Goal: Task Accomplishment & Management: Complete application form

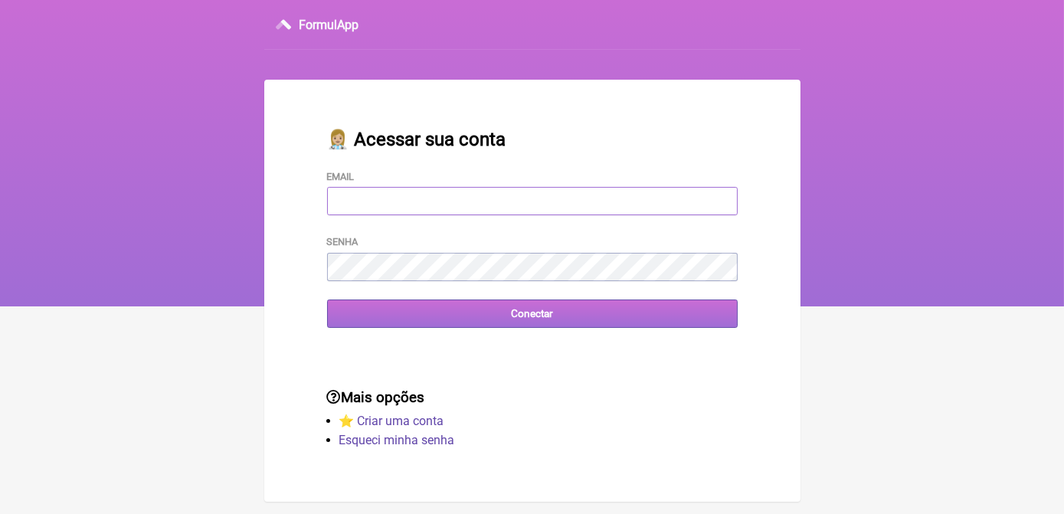
type input "[EMAIL_ADDRESS][DOMAIN_NAME]"
click at [473, 317] on input "Conectar" at bounding box center [532, 313] width 411 height 28
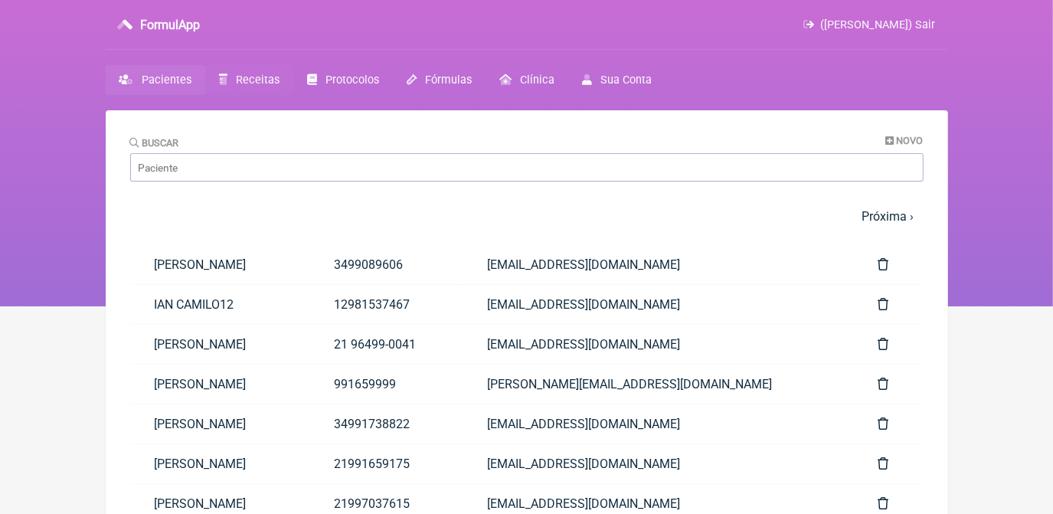
click at [267, 75] on span "Receitas" at bounding box center [258, 80] width 44 height 13
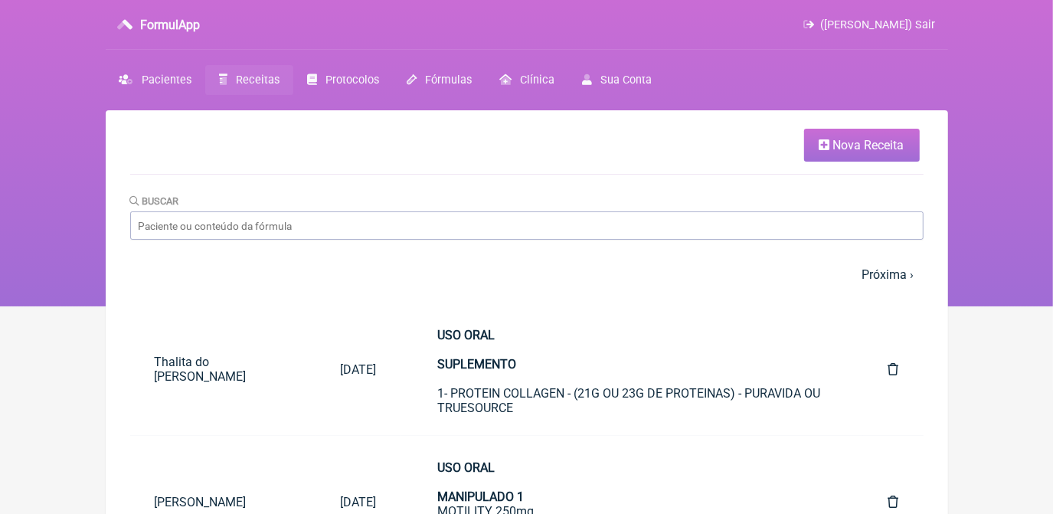
click at [831, 146] on link "Nova Receita" at bounding box center [862, 145] width 116 height 33
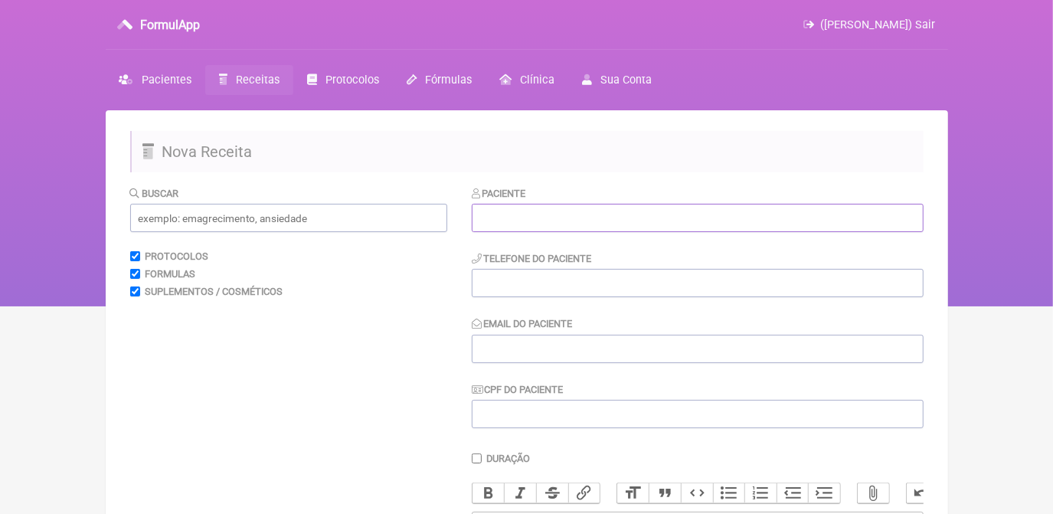
click at [650, 213] on input "text" at bounding box center [698, 218] width 452 height 28
paste input "21 988735344"
drag, startPoint x: 561, startPoint y: 219, endPoint x: 428, endPoint y: 224, distance: 133.4
click at [428, 224] on form "Buscar Protocolos Formulas Suplementos / Cosméticos Paciente [PHONE_NUMBER] Tel…" at bounding box center [527, 482] width 794 height 594
type input "21 988735344"
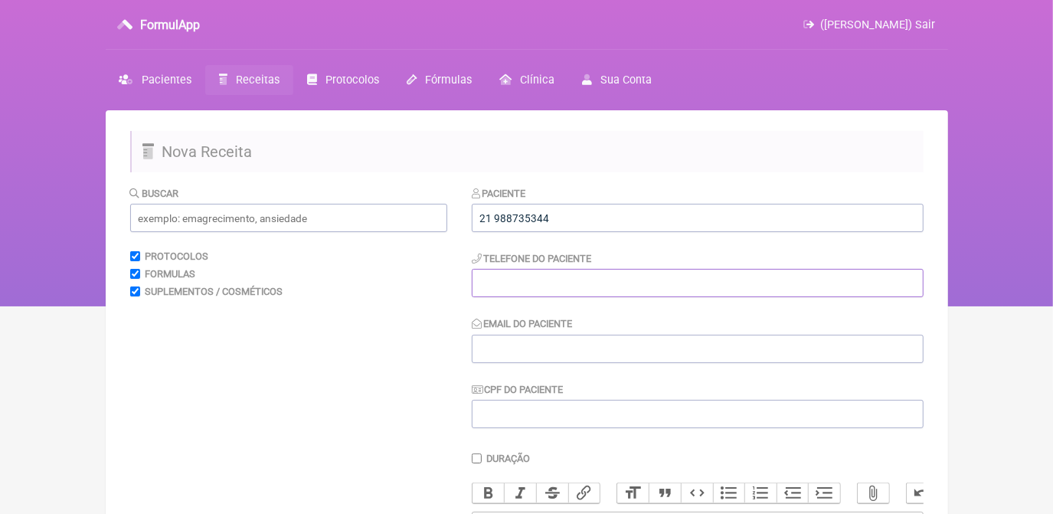
click at [502, 284] on input "tel" at bounding box center [698, 283] width 452 height 28
paste input "21 988735344"
type input "21 988735344"
drag, startPoint x: 551, startPoint y: 211, endPoint x: 349, endPoint y: 166, distance: 207.2
click at [388, 257] on form "Buscar Protocolos Formulas Suplementos / Cosméticos Paciente [PHONE_NUMBER] Tel…" at bounding box center [527, 482] width 794 height 594
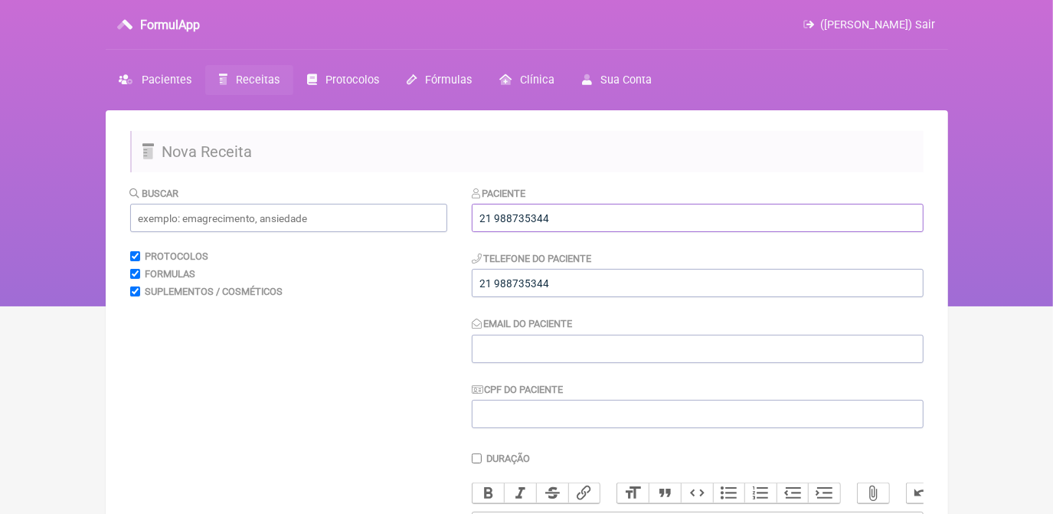
paste input "[PERSON_NAME]"
type input "[PERSON_NAME]"
click at [594, 358] on input "Email do Paciente" at bounding box center [698, 349] width 452 height 28
paste input "[EMAIL_ADDRESS][DOMAIN_NAME]"
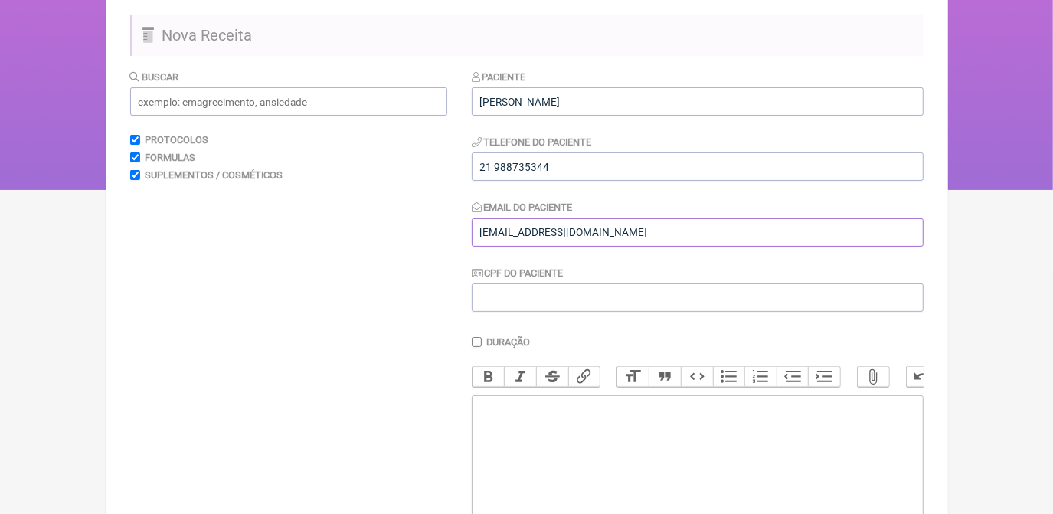
scroll to position [139, 0]
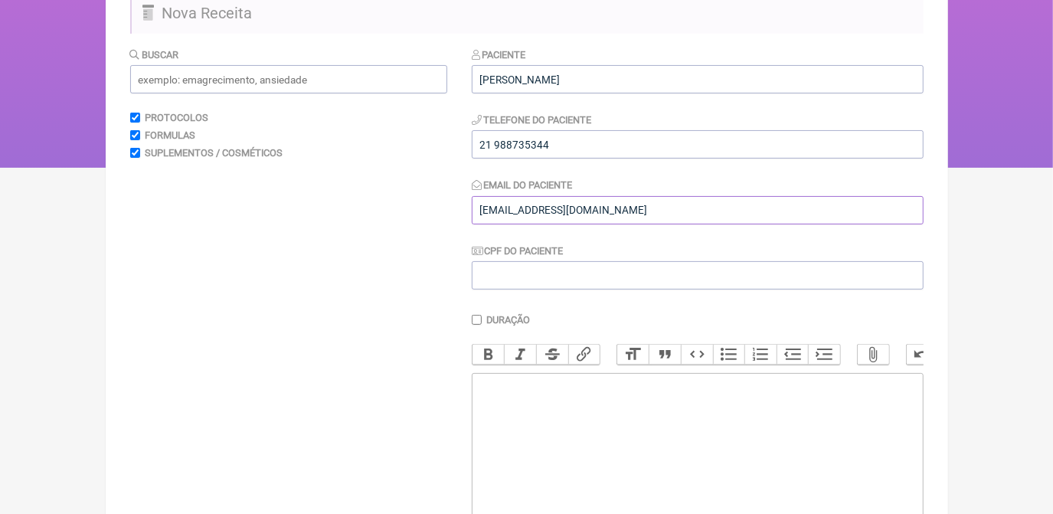
type input "[EMAIL_ADDRESS][DOMAIN_NAME]"
click at [565, 393] on trix-editor at bounding box center [698, 465] width 452 height 184
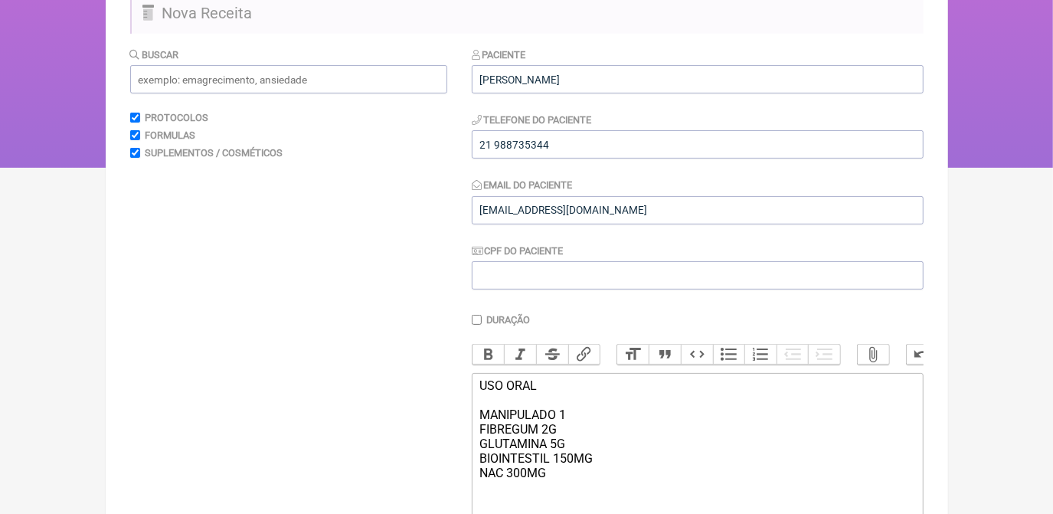
scroll to position [300, 0]
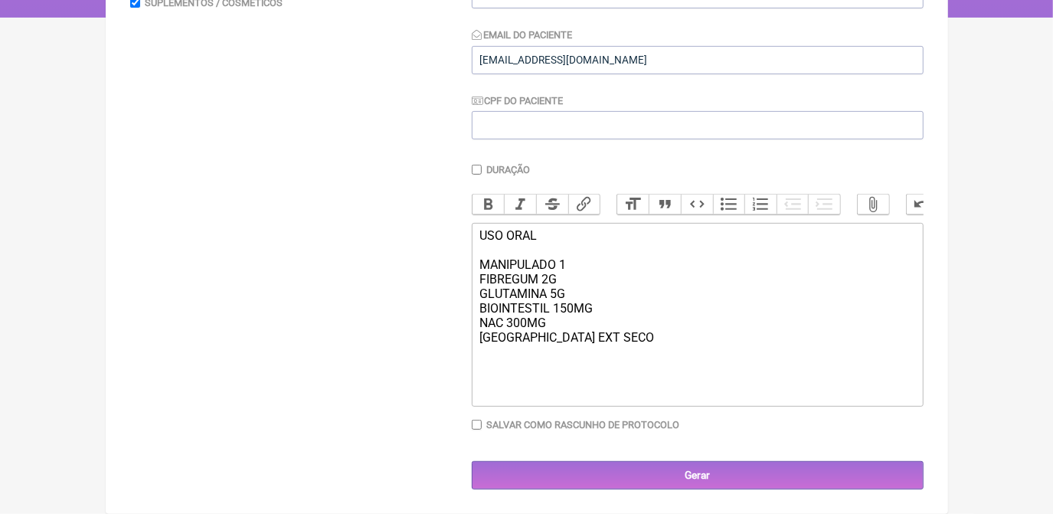
type trix-editor "<div>USO ORAL&nbsp;<br><br>MANIPULADO 1<br>FIBREGUM 2G<br>GLUTAMINA 5G<br>BIOIN…"
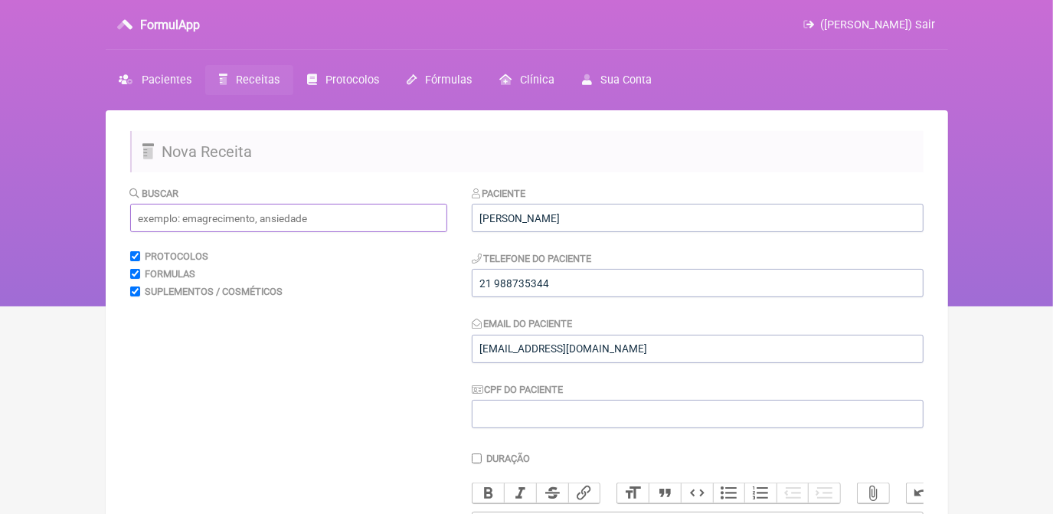
click at [320, 221] on input "text" at bounding box center [288, 218] width 317 height 28
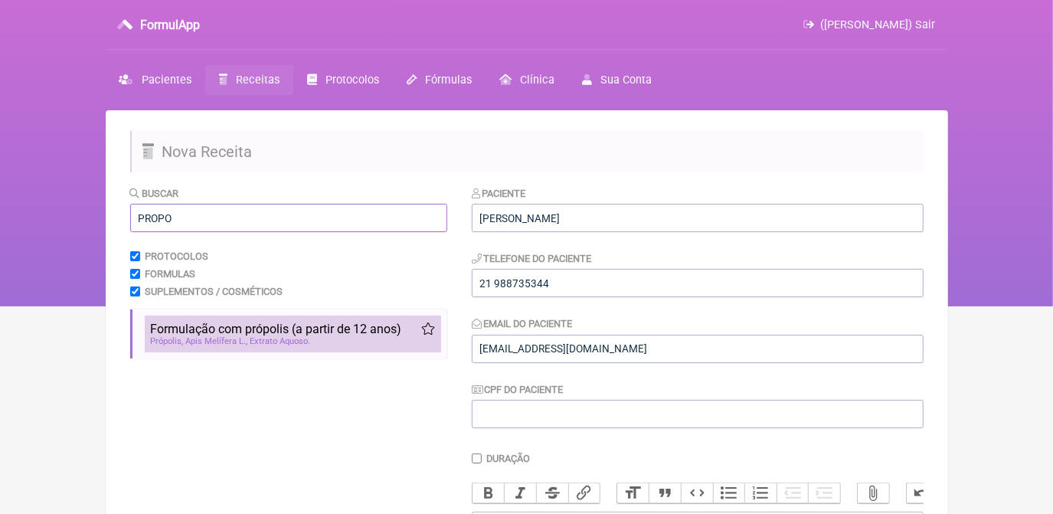
type input "PROPO"
click at [329, 342] on div "Própolis, Apis Melífera L., Extrato Aquoso" at bounding box center [293, 341] width 284 height 10
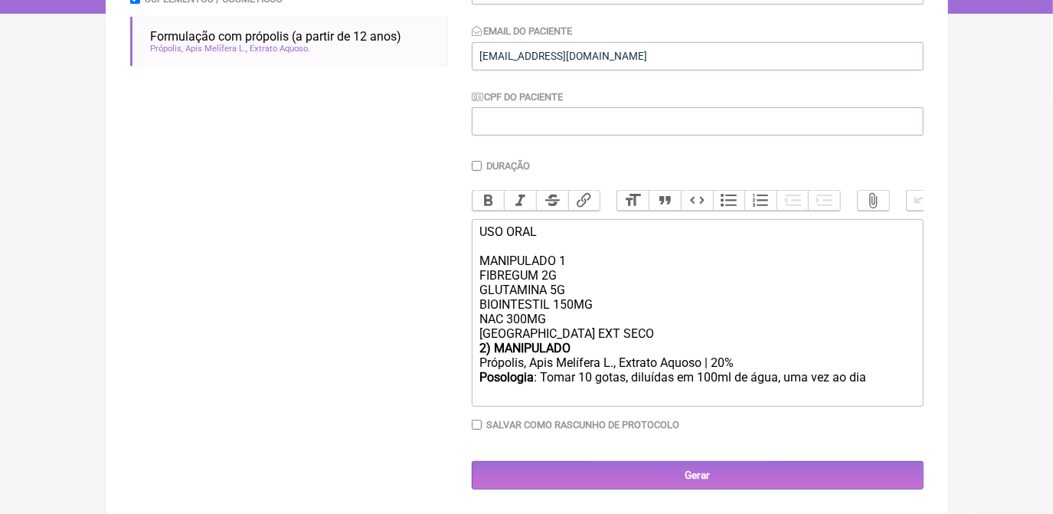
scroll to position [309, 0]
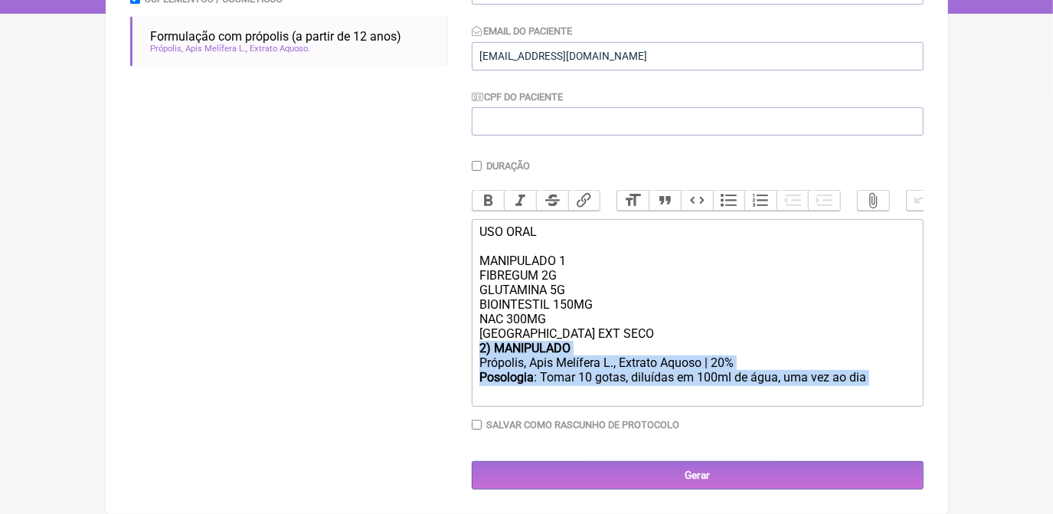
drag, startPoint x: 875, startPoint y: 382, endPoint x: 466, endPoint y: 350, distance: 411.1
click at [466, 350] on form "Buscar PROPO Protocolos Formulas Suplementos / Cosméticos Formulação com [GEOGR…" at bounding box center [527, 191] width 794 height 597
click at [595, 344] on div "2) MANIPULADO" at bounding box center [696, 348] width 435 height 15
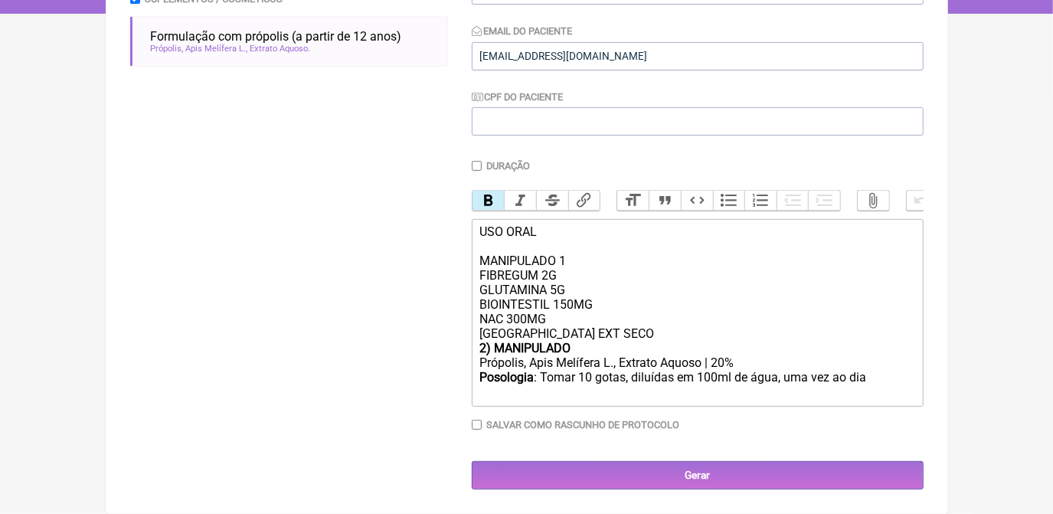
click at [602, 329] on div "USO ORAL MANIPULADO 1 FIBREGUM 2G GLUTAMINA 5G BIOINTESTIL 150MG NAC 300MG PRÓP…" at bounding box center [696, 282] width 435 height 116
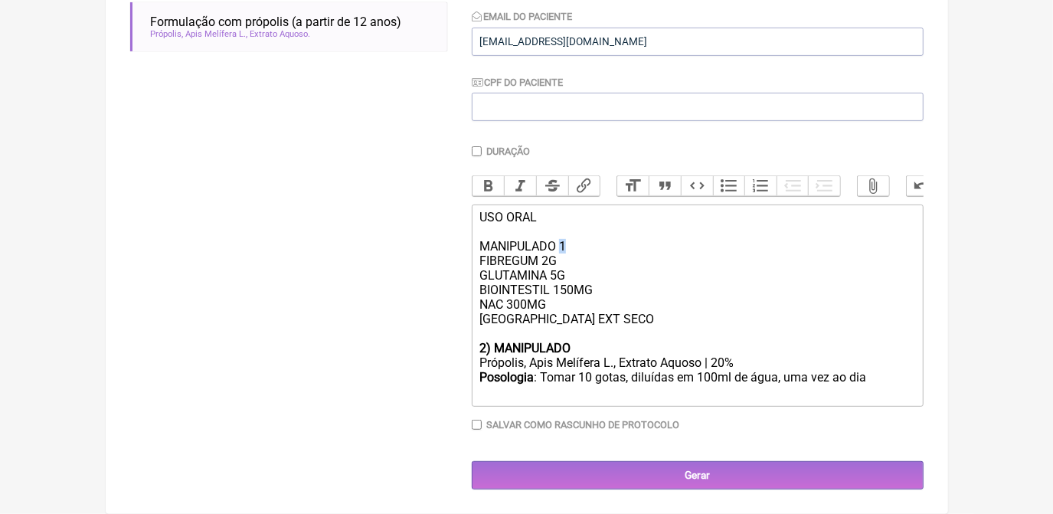
click at [565, 257] on div "USO ORAL MANIPULADO 1 FIBREGUM 2G GLUTAMINA 5G BIOINTESTIL 150MG NAC 300MG PRÓP…" at bounding box center [696, 275] width 435 height 131
click at [480, 258] on div "USO ORAL MANIPULADO FIBREGUM 2G GLUTAMINA 5G BIOINTESTIL 150MG NAC 300MG PRÓPOL…" at bounding box center [696, 275] width 435 height 131
drag, startPoint x: 479, startPoint y: 221, endPoint x: 586, endPoint y: 259, distance: 112.9
click at [586, 259] on div "USO ORAL 1)MANIPULADO FIBREGUM 2G GLUTAMINA 5G BIOINTESTIL 150MG NAC 300MG PRÓP…" at bounding box center [696, 275] width 435 height 131
click at [487, 181] on button "Bold" at bounding box center [489, 186] width 32 height 20
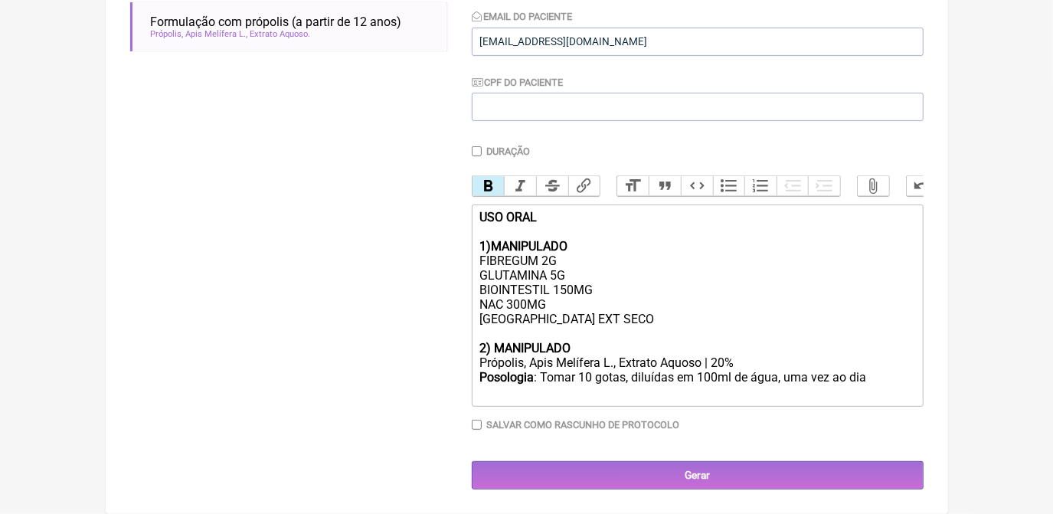
click at [581, 256] on div "USO ORAL 1)MANIPULADO FIBREGUM 2G GLUTAMINA 5G BIOINTESTIL 150MG NAC 300MG PRÓP…" at bounding box center [696, 275] width 435 height 131
click at [871, 399] on div "Posologia : Tomar 10 gotas, diluídas em 100ml de água, uma vez ao dia ㅤ" at bounding box center [696, 385] width 435 height 31
click at [869, 399] on div "Posologia : Tomar 10 gotas, diluídas em 100ml de água, uma vez ao dia ㅤ" at bounding box center [696, 385] width 435 height 31
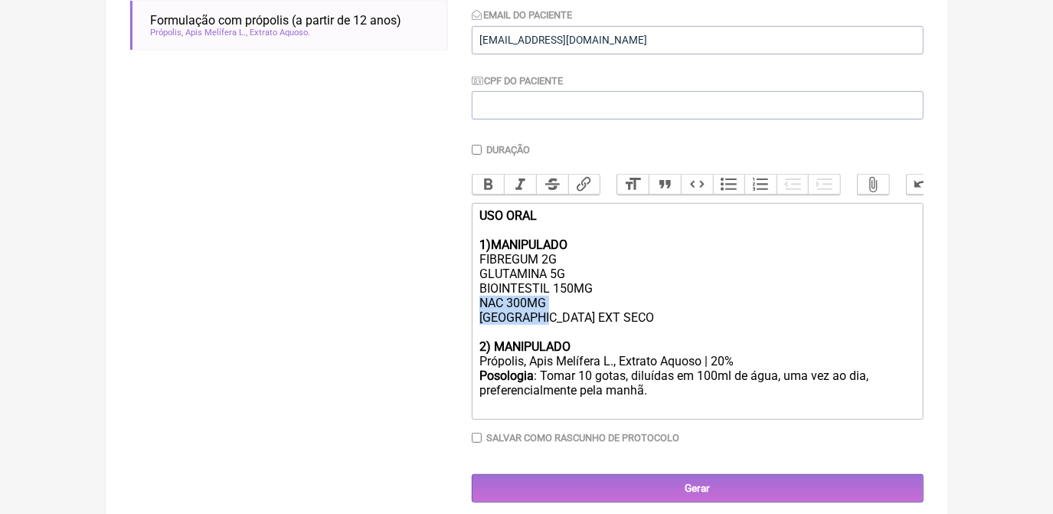
drag, startPoint x: 606, startPoint y: 324, endPoint x: 552, endPoint y: 332, distance: 54.3
click at [552, 332] on div "USO ORAL 1)MANIPULADO FIBREGUM 2G GLUTAMINA 5G BIOINTESTIL 150MG NAC 300MG PRÓP…" at bounding box center [696, 273] width 435 height 131
click at [590, 334] on div "USO ORAL 1)MANIPULADO FIBREGUM 2G GLUTAMINA 5G BIOINTESTIL 150MG NAC 300MG PRÓP…" at bounding box center [696, 273] width 435 height 131
drag, startPoint x: 601, startPoint y: 335, endPoint x: 482, endPoint y: 334, distance: 119.5
click at [482, 334] on div "USO ORAL 1)MANIPULADO FIBREGUM 2G GLUTAMINA 5G BIOINTESTIL 150MG NAC 300MG PRÓP…" at bounding box center [696, 273] width 435 height 131
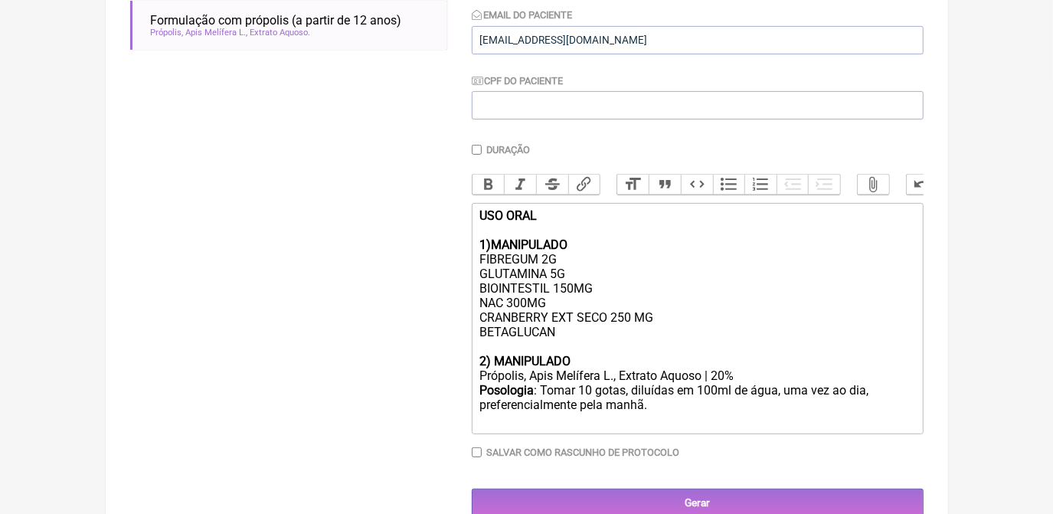
type trix-editor "<div><strong>USO ORAL <br><br>1)MANIPULADO </strong><br>FIBREGUM 2G<br>GLUTAMIN…"
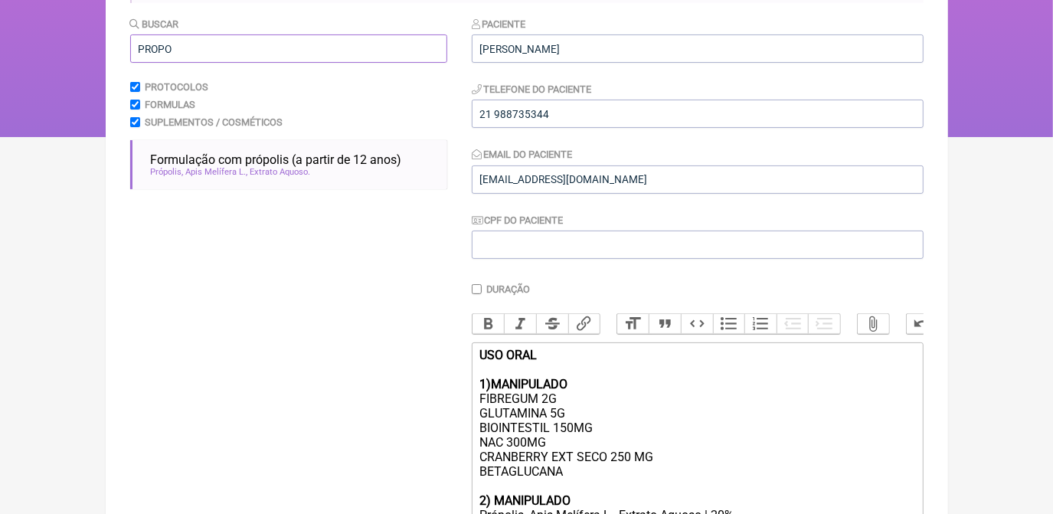
drag, startPoint x: 283, startPoint y: 54, endPoint x: 142, endPoint y: 44, distance: 140.6
click at [142, 44] on input "PROPO" at bounding box center [288, 48] width 317 height 28
click at [127, 44] on main "Nova Receita Buscar PROPO Protocolos Formulas Suplementos / Cosméticos Formulaç…" at bounding box center [527, 311] width 843 height 740
type input "O"
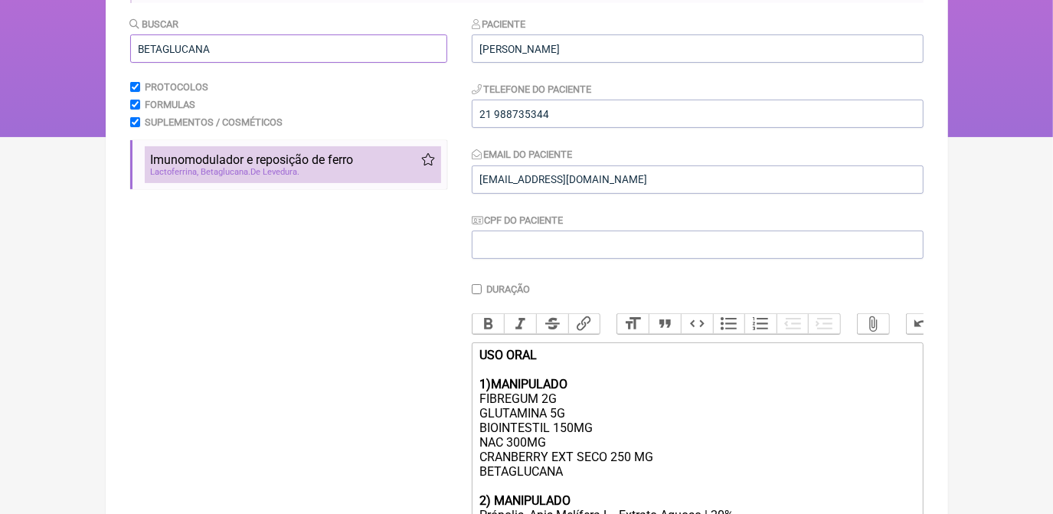
type input "BETAGLUCANA"
click at [191, 178] on li "Imunomodulador e reposição de ferro imunidade candidíase [MEDICAL_DATA] nutrolo…" at bounding box center [293, 164] width 296 height 37
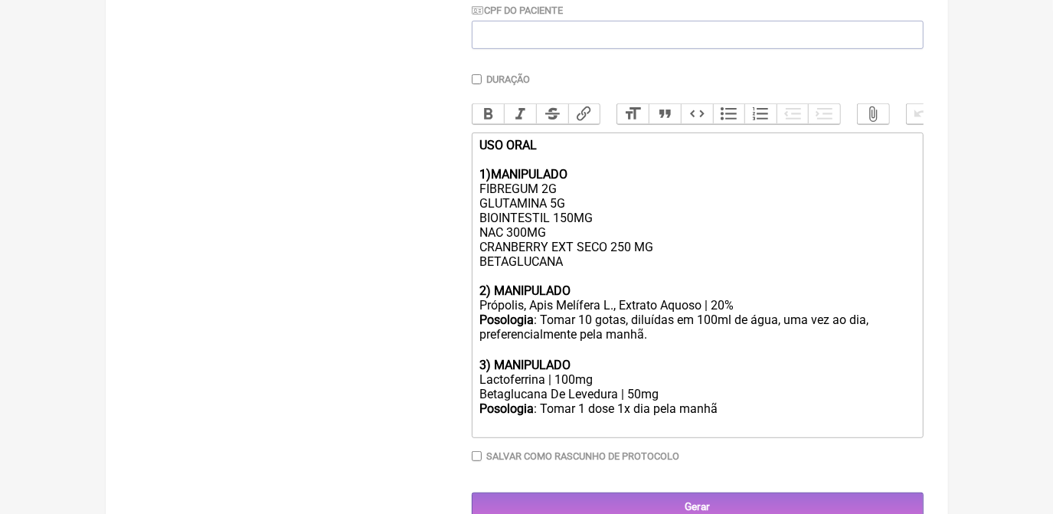
scroll to position [430, 0]
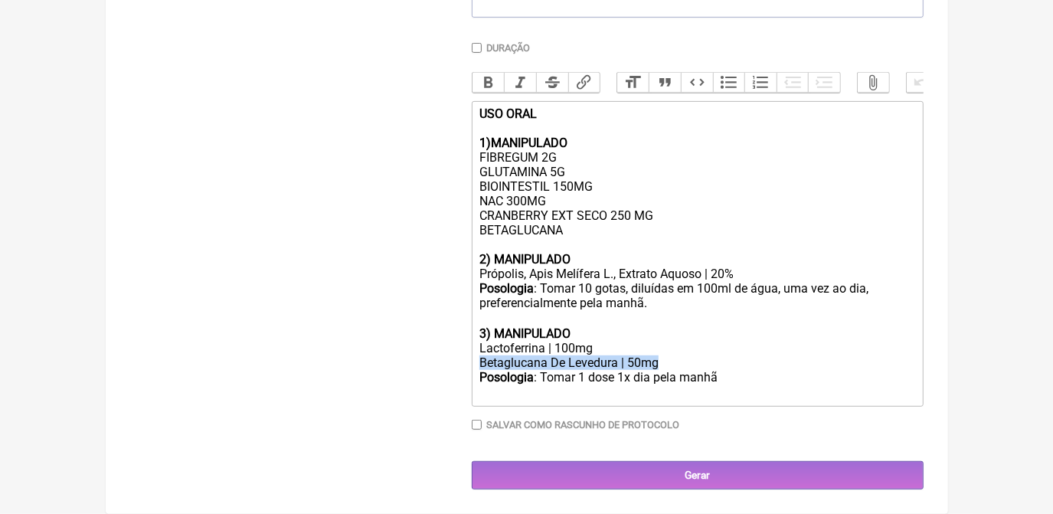
drag, startPoint x: 478, startPoint y: 362, endPoint x: 660, endPoint y: 363, distance: 182.3
click at [660, 363] on trix-editor "USO ORAL 1)MANIPULADO FIBREGUM 2G GLUTAMINA 5G BIOINTESTIL 150MG NAC 300MG CRAN…" at bounding box center [698, 254] width 452 height 306
copy div "Betaglucana De Levedura | 50mg"
click at [570, 230] on div "USO ORAL 1)MANIPULADO FIBREGUM 2G GLUTAMINA 5G BIOINTESTIL 150MG NAC 300MG CRAN…" at bounding box center [696, 179] width 435 height 146
drag, startPoint x: 570, startPoint y: 230, endPoint x: 465, endPoint y: 219, distance: 105.5
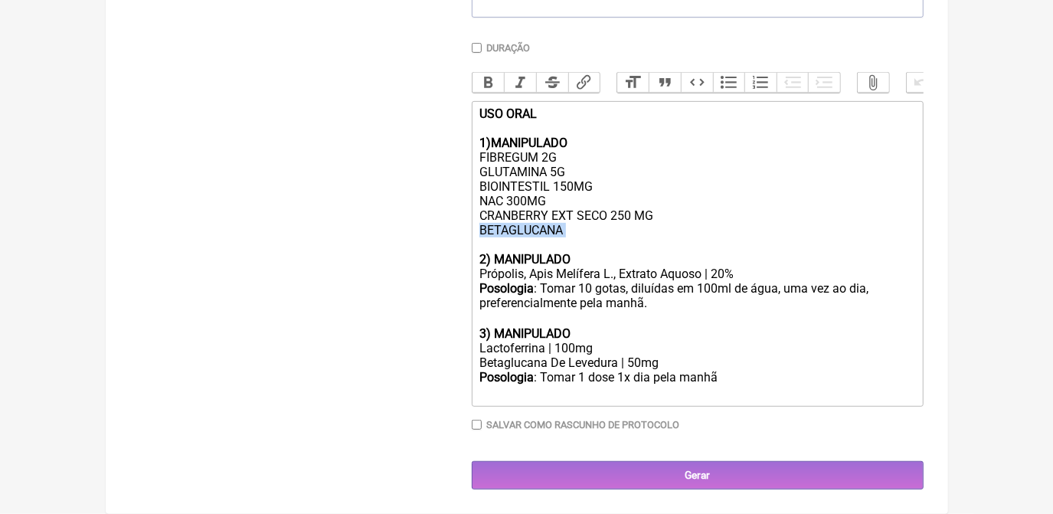
click at [465, 219] on form "Buscar BETAGLUCANA Protocolos Formulas Suplementos / Cosméticos Imunomodulador …" at bounding box center [527, 132] width 794 height 715
paste trix-editor "etaglucana De Levedura | 50mg"
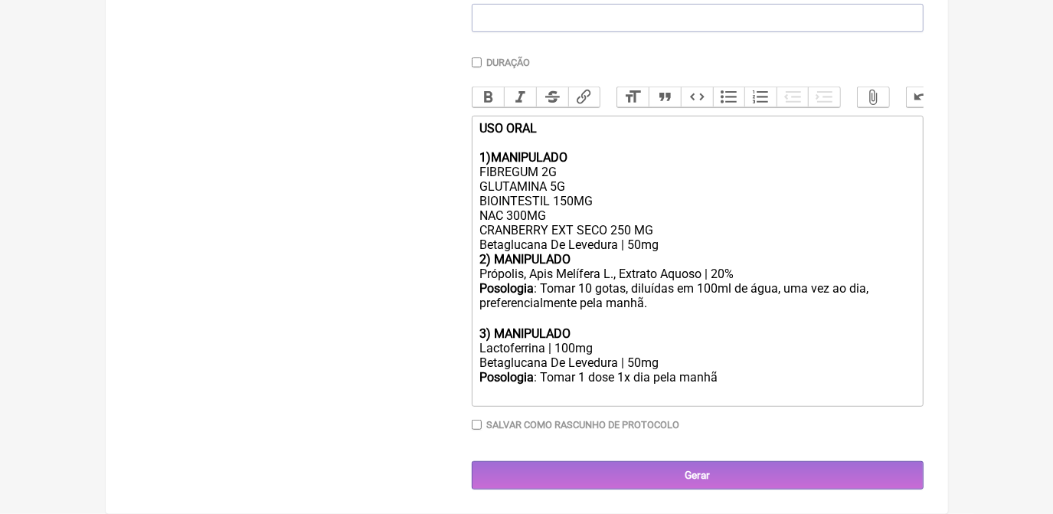
scroll to position [416, 0]
click at [623, 246] on div "USO ORAL 1)MANIPULADO FIBREGUM 2G GLUTAMINA 5G BIOINTESTIL 150MG NAC 300MG CRAN…" at bounding box center [696, 186] width 435 height 131
click at [656, 240] on div "USO ORAL 1)MANIPULADO FIBREGUM 2G GLUTAMINA 5G BIOINTESTIL 150MG NAC 300MG CRAN…" at bounding box center [696, 186] width 435 height 131
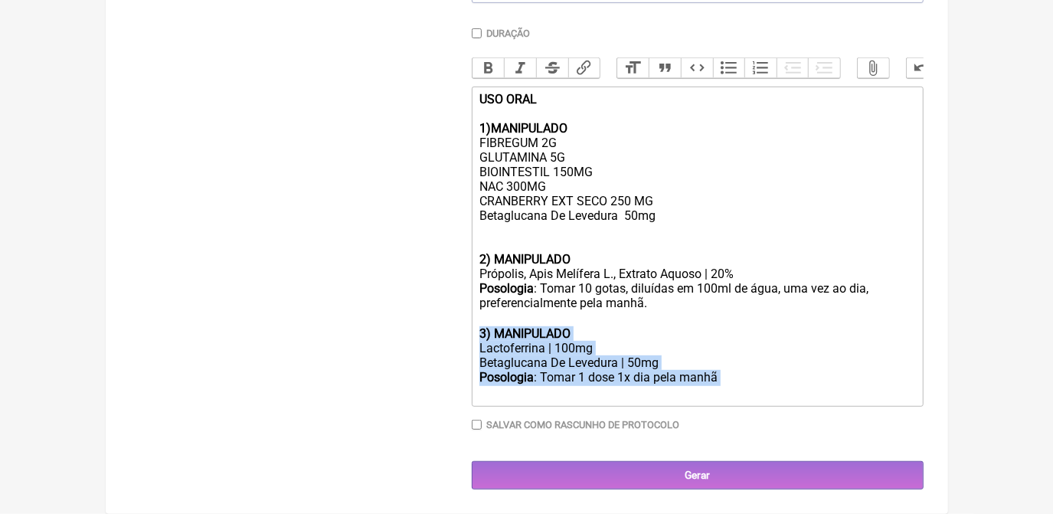
drag, startPoint x: 723, startPoint y: 391, endPoint x: 475, endPoint y: 352, distance: 251.1
click at [475, 352] on trix-editor "USO ORAL 1)MANIPULADO FIBREGUM 2G GLUTAMINA 5G BIOINTESTIL 150MG NAC 300MG CRAN…" at bounding box center [698, 247] width 452 height 320
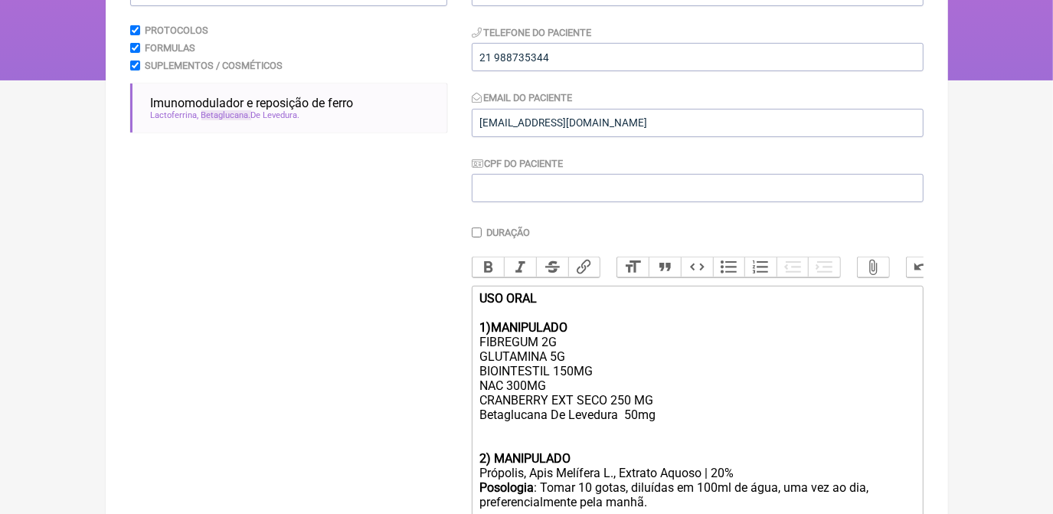
scroll to position [191, 0]
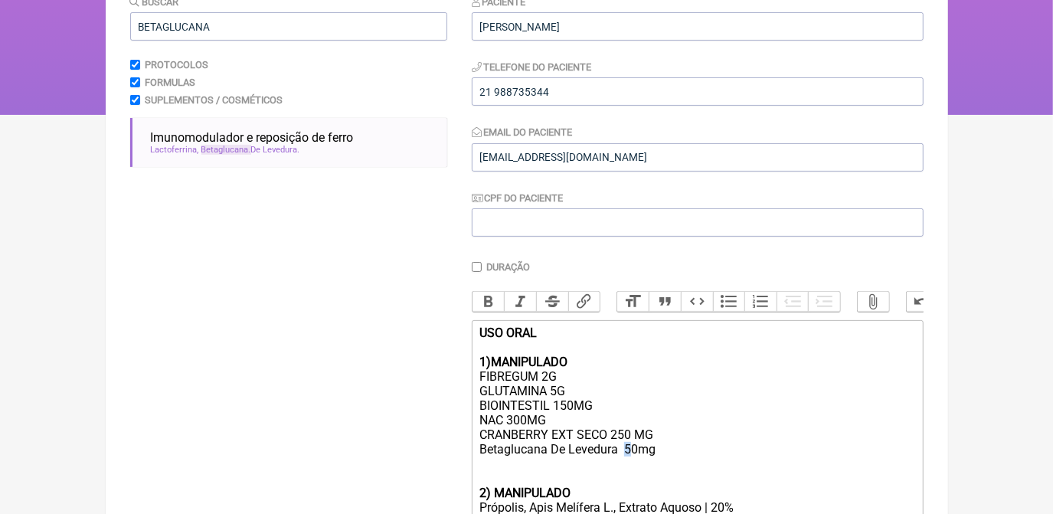
click at [630, 469] on div "USO ORAL 1)MANIPULADO FIBREGUM 2G GLUTAMINA 5G BIOINTESTIL 150MG NAC 300MG CRAN…" at bounding box center [696, 406] width 435 height 160
click at [673, 469] on div "USO ORAL 1)MANIPULADO FIBREGUM 2G GLUTAMINA 5G BIOINTESTIL 150MG NAC 300MG CRAN…" at bounding box center [696, 406] width 435 height 160
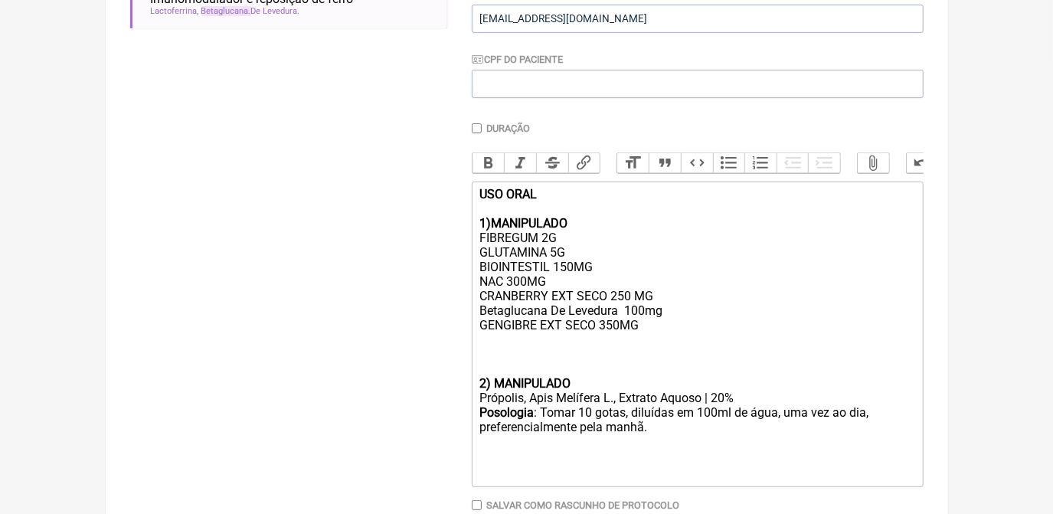
scroll to position [331, 0]
type trix-editor "<div><strong>USO ORAL <br><br>1)MANIPULADO </strong><br>FIBREGUM 2G<br>GLUTAMIN…"
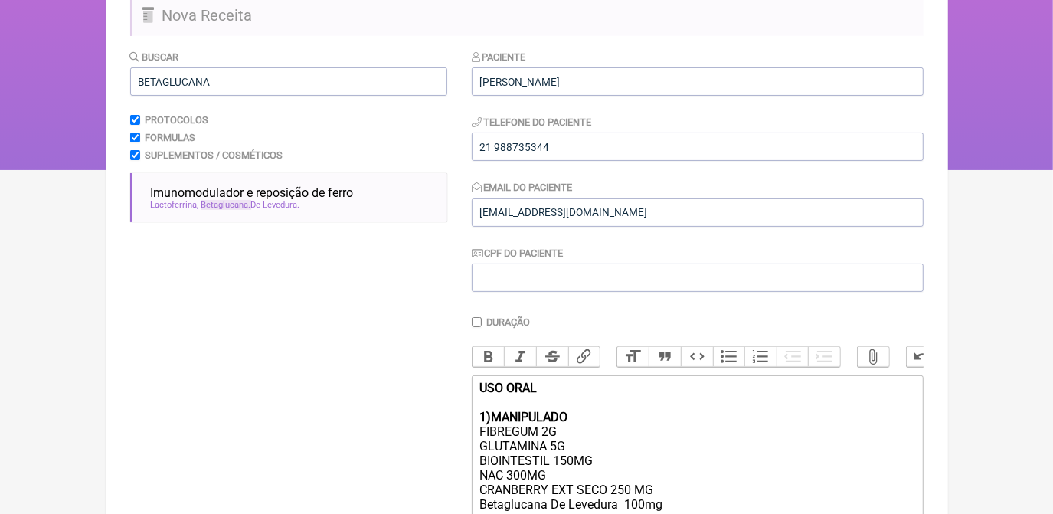
scroll to position [123, 0]
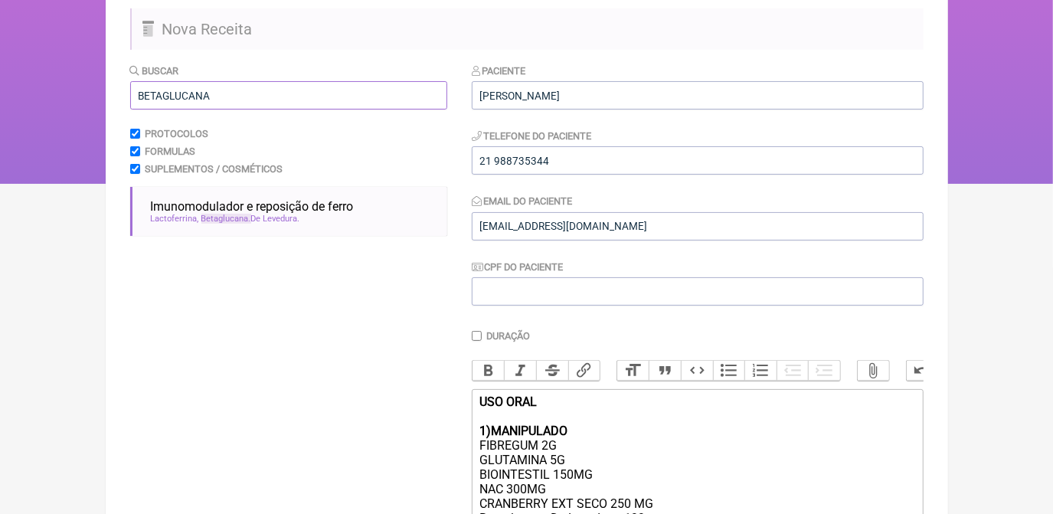
drag, startPoint x: 247, startPoint y: 91, endPoint x: 71, endPoint y: 97, distance: 175.5
click at [71, 97] on div "FormulApp ([PERSON_NAME]) Sair [GEOGRAPHIC_DATA] Receitas Protocolos Fórmulas […" at bounding box center [526, 30] width 1053 height 306
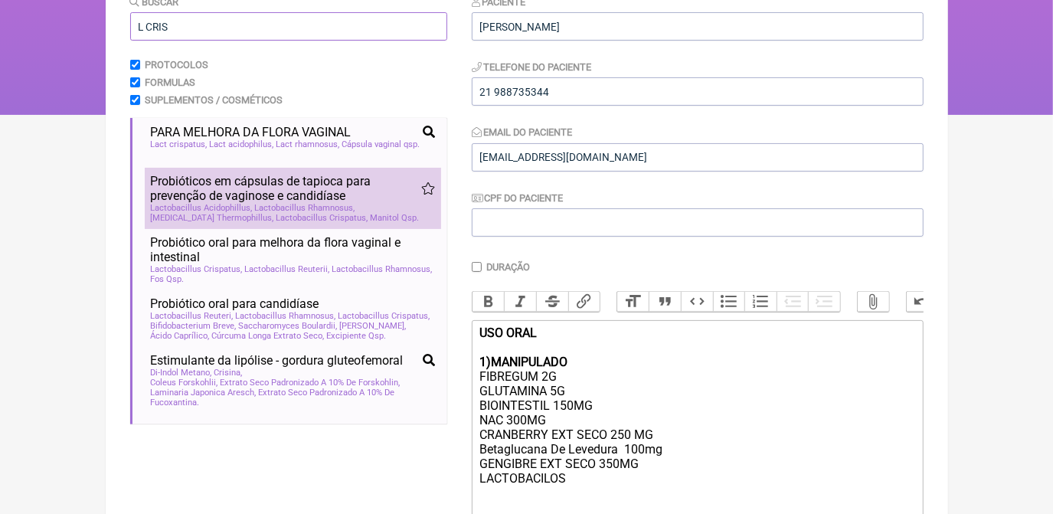
scroll to position [69, 0]
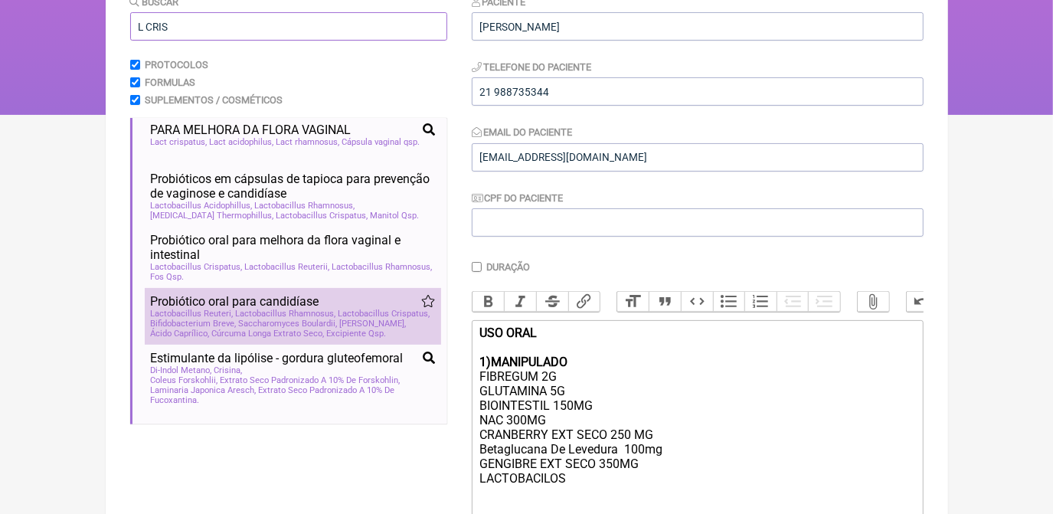
type input "L CRIS"
click at [335, 339] on div "Lactobacillus Reuteri Lactobacillus Rhamnosus Lactobacillus Crispatus Bifidobac…" at bounding box center [293, 324] width 284 height 30
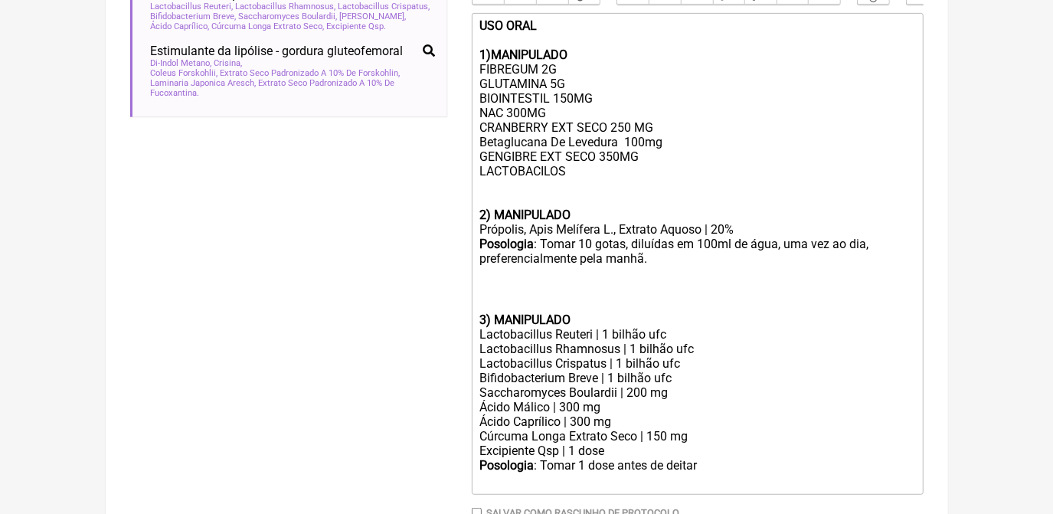
scroll to position [540, 0]
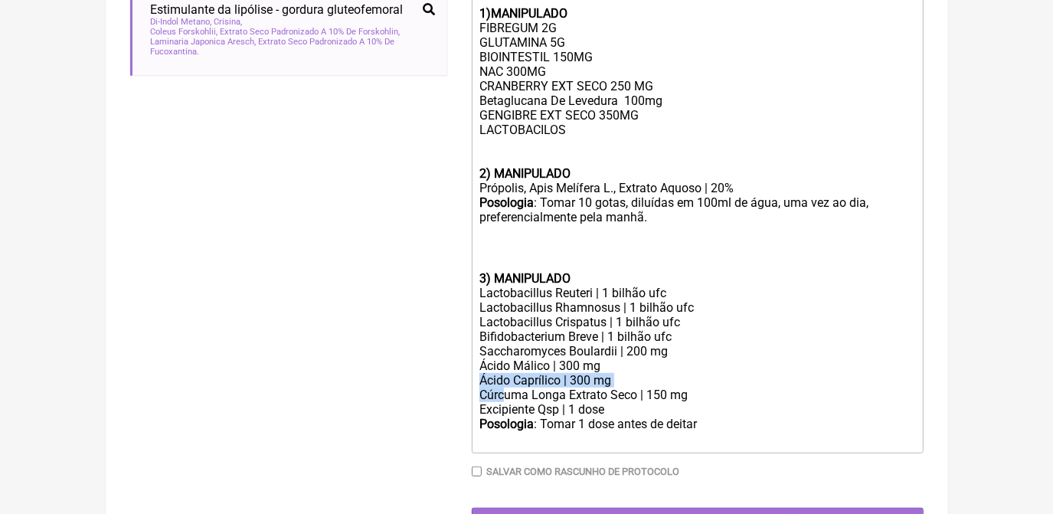
drag, startPoint x: 477, startPoint y: 405, endPoint x: 508, endPoint y: 413, distance: 31.6
click at [508, 413] on trix-editor "USO ORAL 1)MANIPULADO FIBREGUM 2G GLUTAMINA 5G BIOINTESTIL 150MG NAC 300MG CRAN…" at bounding box center [698, 213] width 452 height 482
click at [622, 388] on div "Ácido Caprílico | 300 mg" at bounding box center [696, 380] width 435 height 15
drag, startPoint x: 622, startPoint y: 408, endPoint x: 451, endPoint y: 386, distance: 172.2
click at [451, 386] on form "Buscar L CRIS Protocolos Formulas Suplementos / Cosméticos Probiótico em óvulo …" at bounding box center [527, 90] width 794 height 891
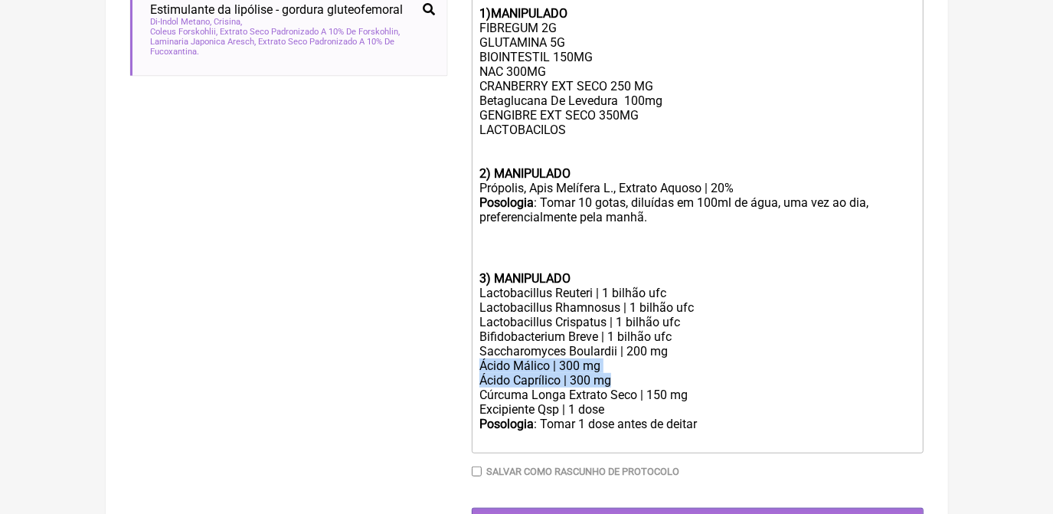
copy trix-editor "Ácido Málico | 300 mg Ácido Caprílico | 300 mg"
click at [492, 158] on div "USO ORAL 1)MANIPULADO FIBREGUM 2G GLUTAMINA 5G BIOINTESTIL 150MG NAC 300MG CRAN…" at bounding box center [696, 71] width 435 height 189
drag, startPoint x: 580, startPoint y: 148, endPoint x: 476, endPoint y: 142, distance: 104.3
click at [476, 142] on trix-editor "USO ORAL 1)MANIPULADO FIBREGUM 2G GLUTAMINA 5G BIOINTESTIL 150MG NAC 300MG CRAN…" at bounding box center [698, 213] width 452 height 482
paste trix-editor "Ácido Málico | 300 mg</div><div>Ácido Caprílico | 300 mg</div><div>"
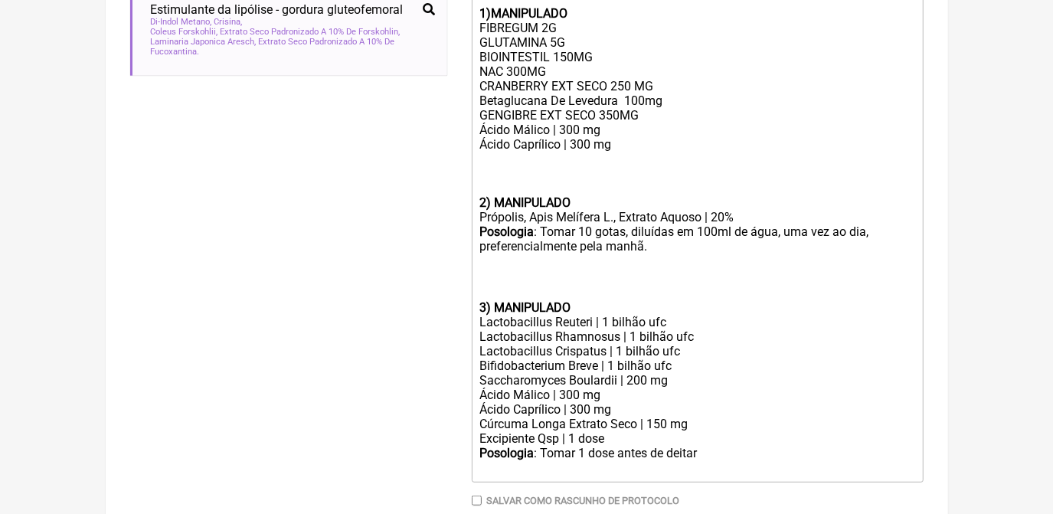
click at [659, 132] on div "USO ORAL 1)MANIPULADO FIBREGUM 2G GLUTAMINA 5G BIOINTESTIL 150MG NAC 300MG CRAN…" at bounding box center [696, 57] width 435 height 160
drag, startPoint x: 659, startPoint y: 132, endPoint x: 617, endPoint y: 127, distance: 42.4
click at [617, 127] on div "USO ORAL 1)MANIPULADO FIBREGUM 2G GLUTAMINA 5G BIOINTESTIL 150MG NAC 300MG CRAN…" at bounding box center [696, 57] width 435 height 160
drag, startPoint x: 473, startPoint y: 101, endPoint x: 653, endPoint y: 105, distance: 180.0
click at [653, 105] on trix-editor "USO ORAL 1)MANIPULADO FIBREGUM 2G GLUTAMINA 5G BIOINTESTIL 150MG NAC 300MG CRAN…" at bounding box center [698, 227] width 452 height 511
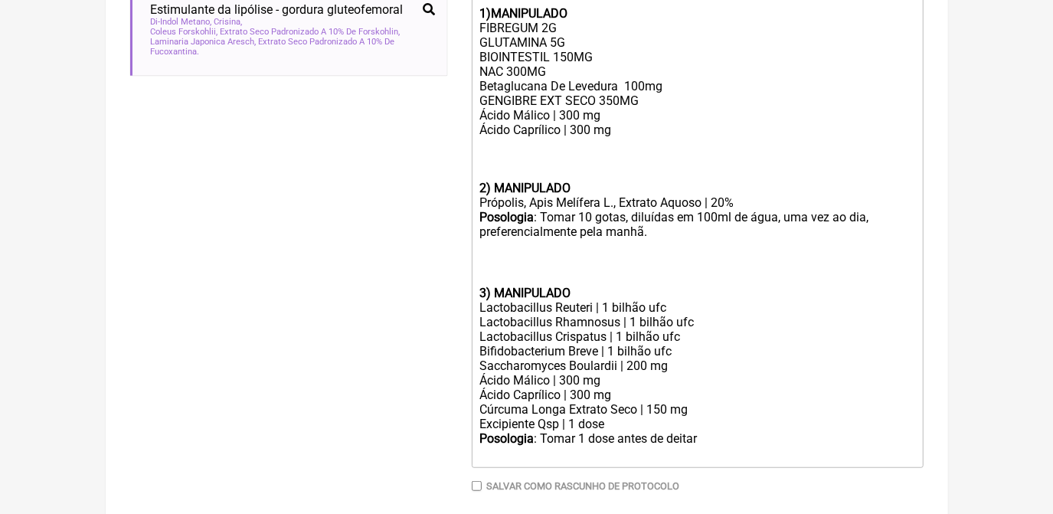
click at [564, 70] on div "USO ORAL 1)MANIPULADO FIBREGUM 2G GLUTAMINA 5G BIOINTESTIL 150MG NAC 300MG Beta…" at bounding box center [696, 50] width 435 height 146
click at [617, 137] on div "Ácido Caprílico | 300 mg" at bounding box center [696, 130] width 435 height 15
click at [558, 123] on div "USO ORAL 1)MANIPULADO FIBREGUM 2G GLUTAMINA 5G BIOINTESTIL 150MG NAC 300MG Beta…" at bounding box center [696, 50] width 435 height 146
click at [568, 137] on div "Ácido Caprílico | 300 mg" at bounding box center [696, 130] width 435 height 15
click at [554, 162] on div at bounding box center [696, 159] width 435 height 44
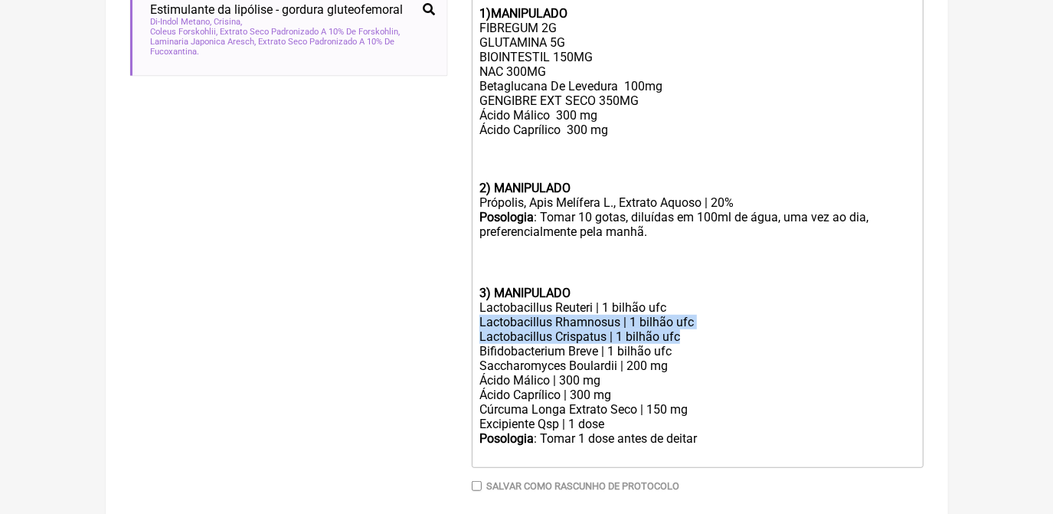
drag, startPoint x: 478, startPoint y: 347, endPoint x: 697, endPoint y: 363, distance: 219.7
click at [697, 363] on trix-editor "USO ORAL 1)MANIPULADO FIBREGUM 2G GLUTAMINA 5G BIOINTESTIL 150MG NAC 300MG Beta…" at bounding box center [698, 220] width 452 height 496
copy trix-editor "Lactobacillus Rhamnosus | 1 bilhão ufc Lactobacillus Crispatus | 1 bilhão ufc"
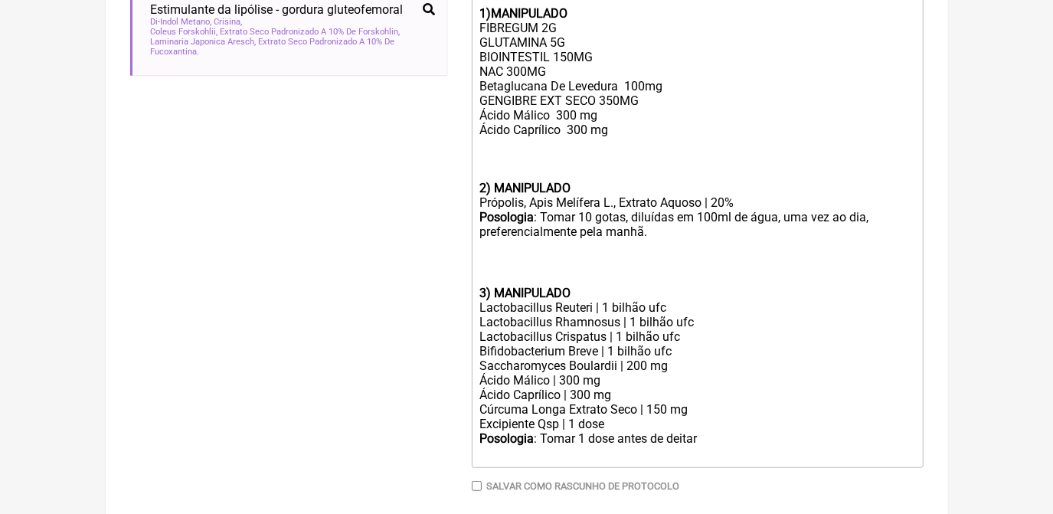
click at [557, 162] on div at bounding box center [696, 159] width 435 height 44
paste trix-editor "Lactobacillus Rhamnosus | 1 bilhão ufc</div><div>Lactobacillus Crispatus | 1 bi…"
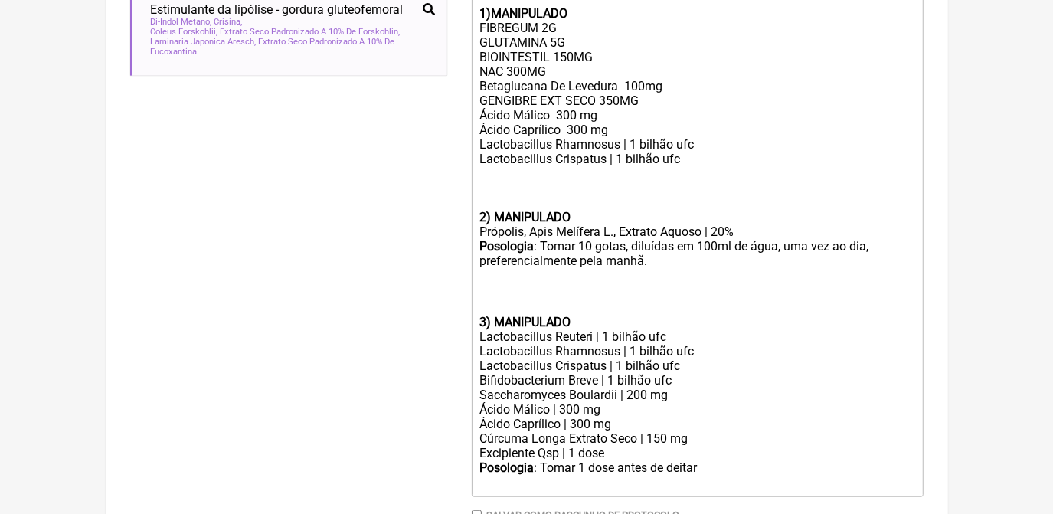
click at [551, 200] on div at bounding box center [696, 188] width 435 height 44
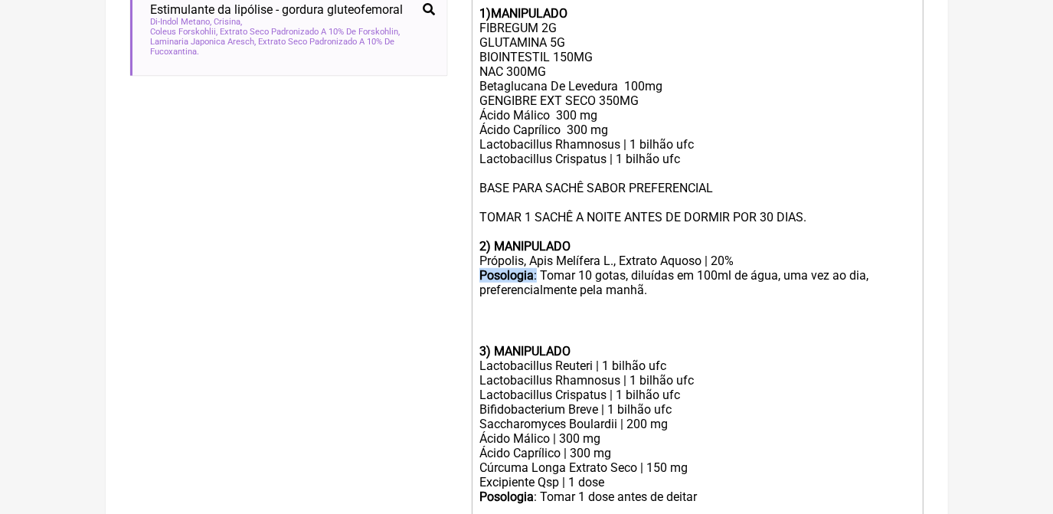
drag, startPoint x: 488, startPoint y: 294, endPoint x: 538, endPoint y: 301, distance: 50.3
click at [538, 301] on trix-editor "USO ORAL 1)MANIPULADO FIBREGUM 2G GLUTAMINA 5G BIOINTESTIL 150MG NAC 300MG Beta…" at bounding box center [698, 249] width 452 height 555
copy div "Posologia :"
click at [479, 229] on div "BASE PARA SACHÊ SABOR PREFERENCIAL TOMAR 1 SACHÊ A NOITE ANTES DE DORMIR POR 30…" at bounding box center [696, 202] width 435 height 73
paste trix-editor "<strong>Posologia</strong>:"
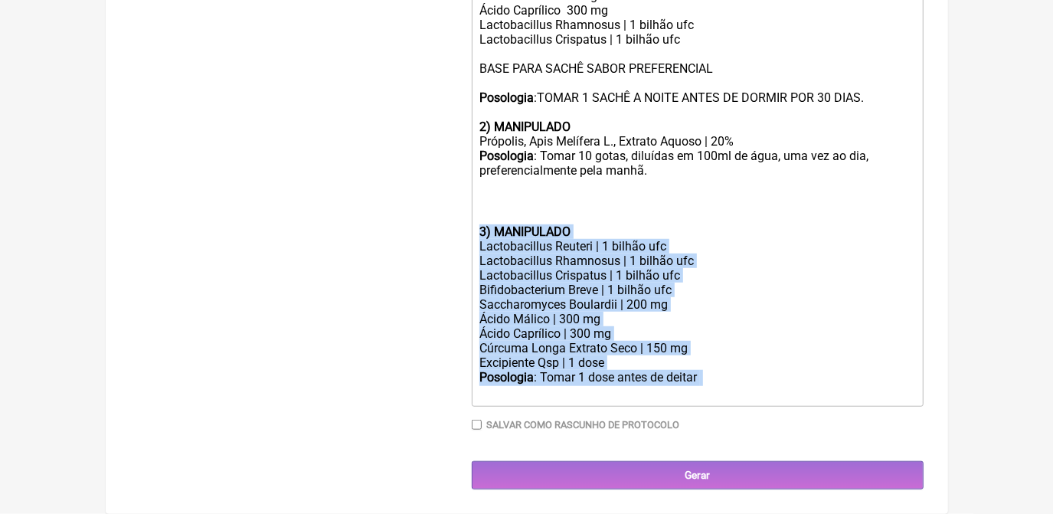
scroll to position [688, 0]
drag, startPoint x: 479, startPoint y: 375, endPoint x: 714, endPoint y: 399, distance: 235.7
click at [714, 399] on trix-editor "USO ORAL 1)MANIPULADO FIBREGUM 2G GLUTAMINA 5G BIOINTESTIL 150MG NAC 300MG Beta…" at bounding box center [698, 129] width 452 height 555
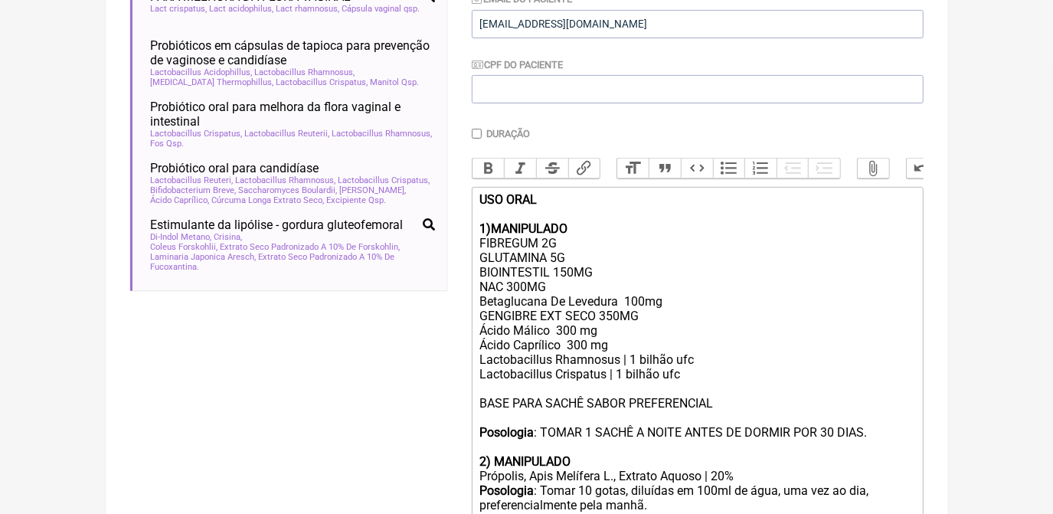
scroll to position [313, 0]
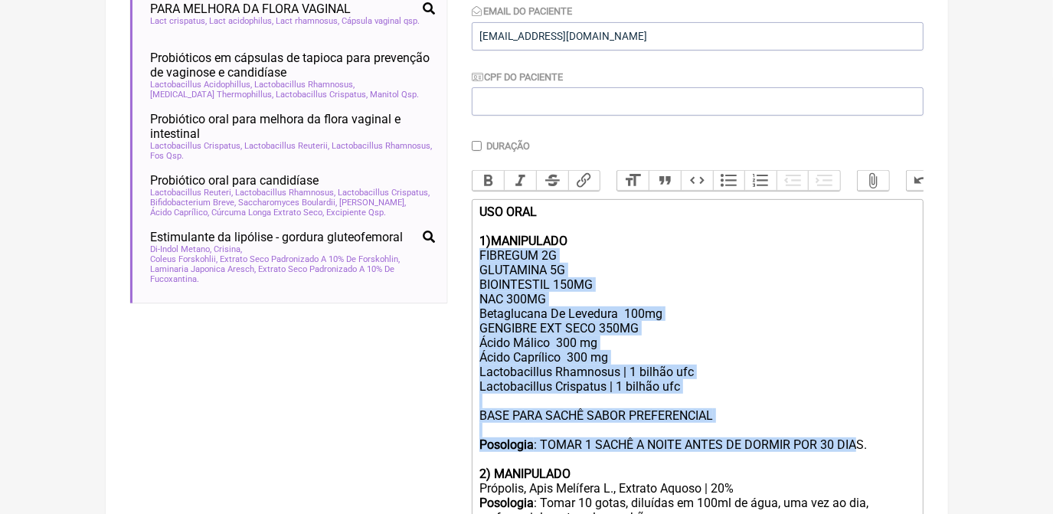
drag, startPoint x: 478, startPoint y: 267, endPoint x: 859, endPoint y: 468, distance: 431.4
click at [859, 468] on trix-editor "USO ORAL 1)MANIPULADO FIBREGUM 2G GLUTAMINA 5G BIOINTESTIL 150MG NAC 300MG Beta…" at bounding box center [698, 395] width 452 height 393
copy trix-editor "FIBREGUM 2G GLUTAMINA 5G BIOINTESTIL 150MG NAC 300MG Betaglucana De Levedura 10…"
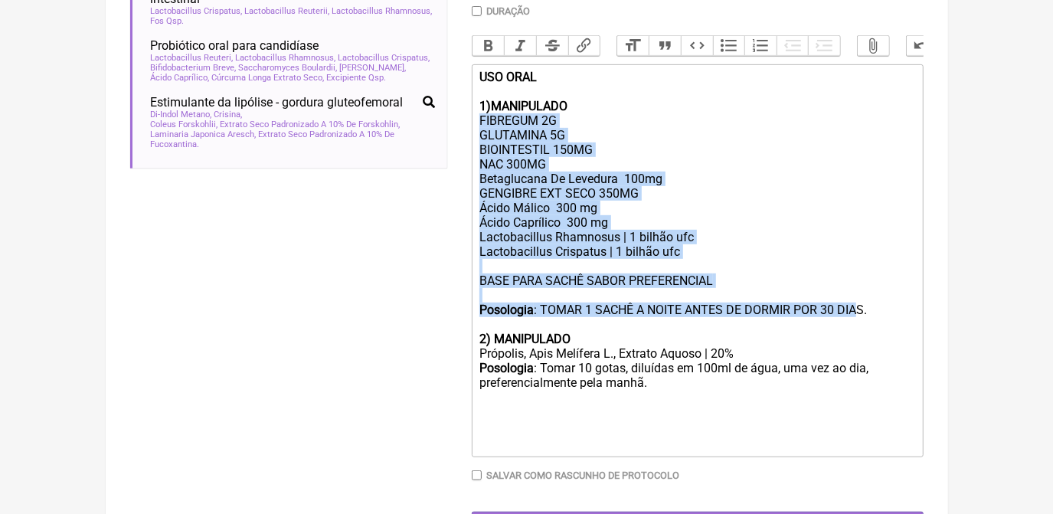
scroll to position [451, 0]
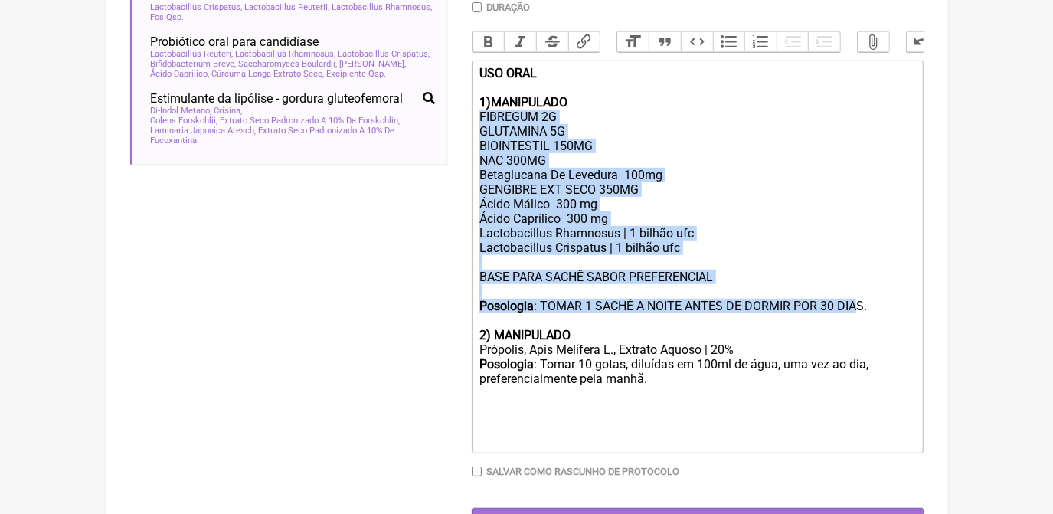
click at [720, 307] on div "BASE PARA SACHÊ SABOR PREFERENCIAL Posologia : TOMAR 1 SACHÊ A NOITE ANTES DE D…" at bounding box center [696, 291] width 435 height 73
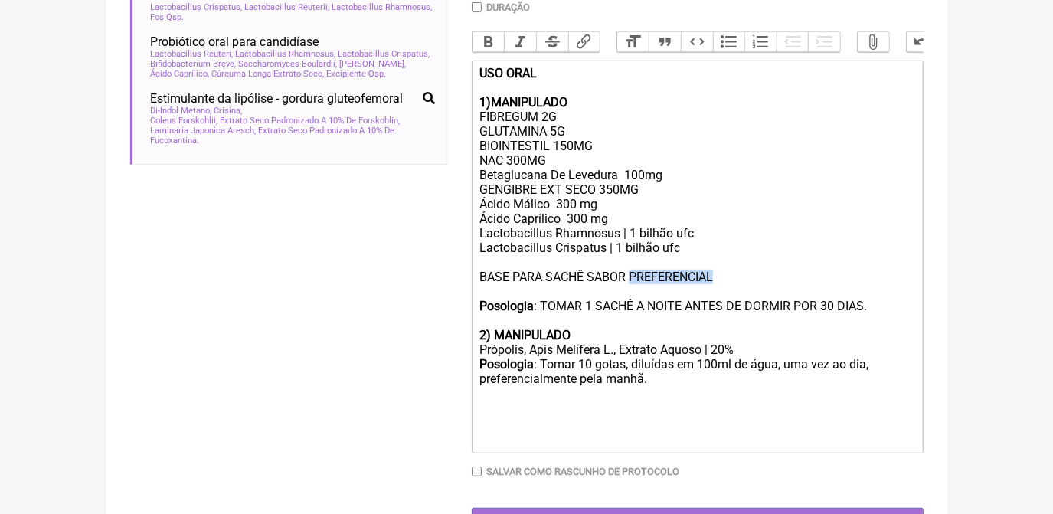
drag, startPoint x: 631, startPoint y: 293, endPoint x: 717, endPoint y: 298, distance: 85.9
click at [717, 298] on div "BASE PARA SACHÊ SABOR PREFERENCIAL Posologia : TOMAR 1 SACHÊ A NOITE ANTES DE D…" at bounding box center [696, 291] width 435 height 73
drag, startPoint x: 478, startPoint y: 297, endPoint x: 788, endPoint y: 289, distance: 310.3
click at [788, 289] on trix-editor "USO ORAL 1)MANIPULADO FIBREGUM 2G GLUTAMINA 5G BIOINTESTIL 150MG NAC 300MG Beta…" at bounding box center [698, 257] width 452 height 393
click at [486, 43] on button "Bold" at bounding box center [489, 42] width 32 height 20
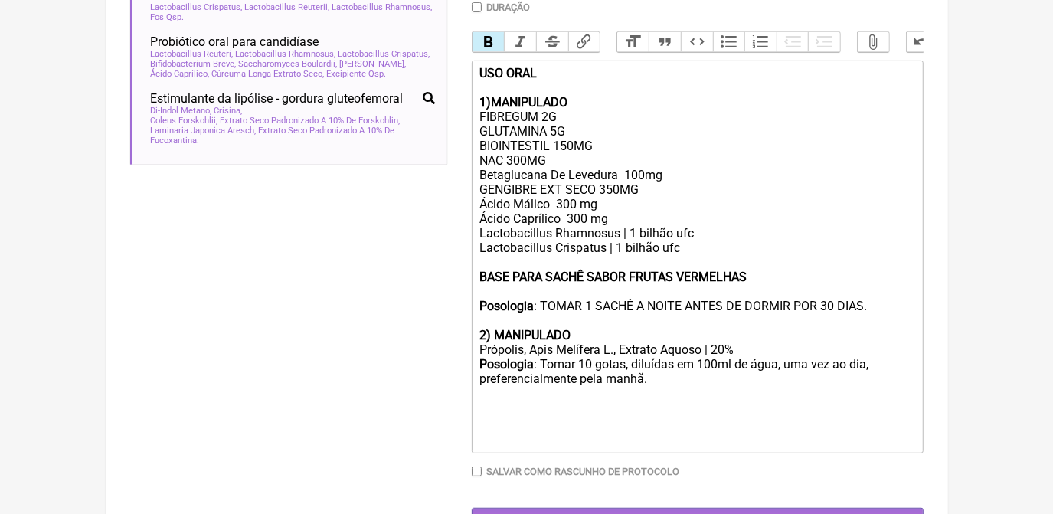
click at [545, 280] on div "BASE PARA SACHÊ SABOR FRUTAS VERMELHAS Posologia : TOMAR 1 SACHÊ A NOITE ANTES …" at bounding box center [696, 291] width 435 height 73
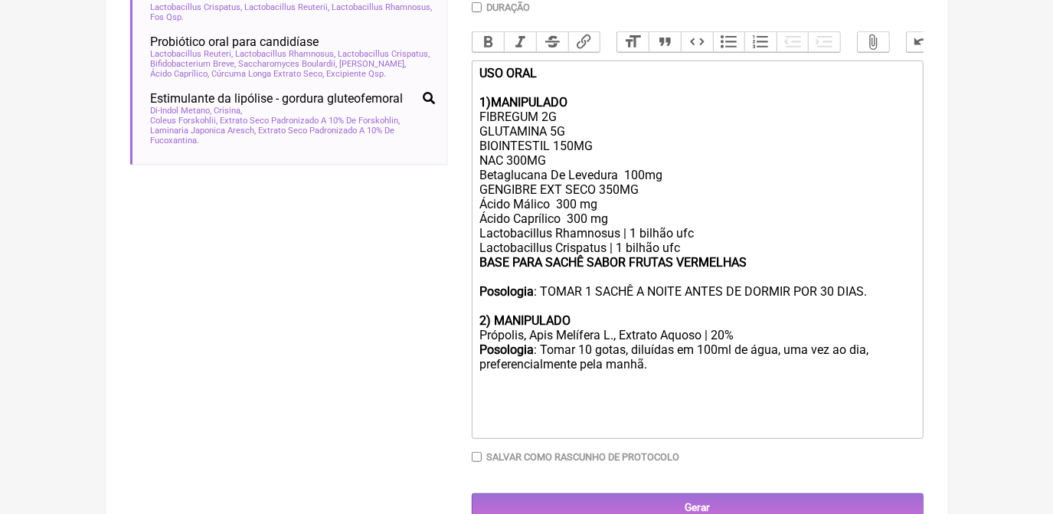
click at [872, 310] on div "BASE PARA SACHÊ SABOR FRUTAS VERMELHAS Posologia : TOMAR 1 SACHÊ A NOITE ANTES …" at bounding box center [696, 284] width 435 height 58
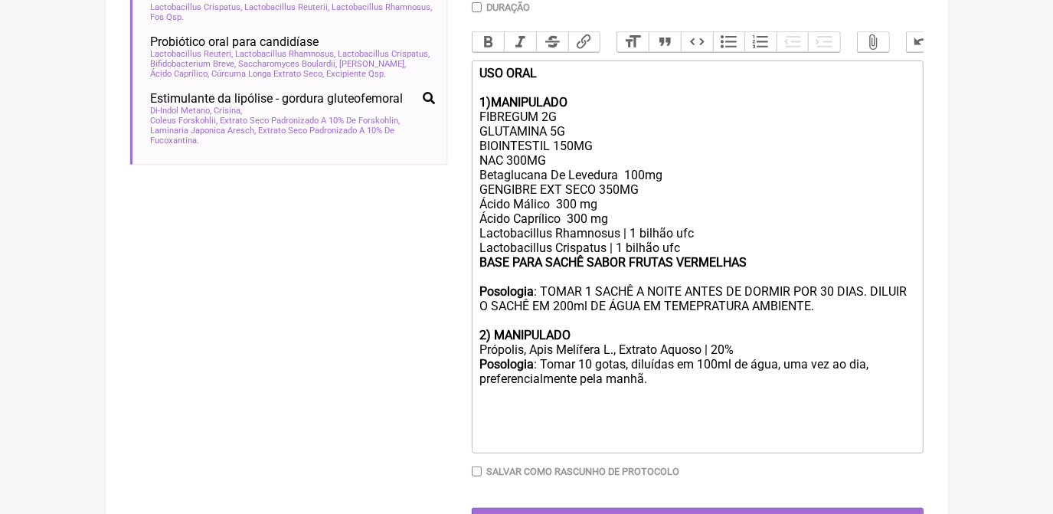
click at [690, 328] on div "BASE PARA SACHÊ SABOR FRUTAS VERMELHAS Posologia : TOMAR 1 SACHÊ A NOITE ANTES …" at bounding box center [696, 291] width 435 height 73
click at [653, 402] on div "Posologia : Tomar 10 gotas, diluídas em 100ml de água, uma vez ao dia, preferen…" at bounding box center [696, 379] width 435 height 45
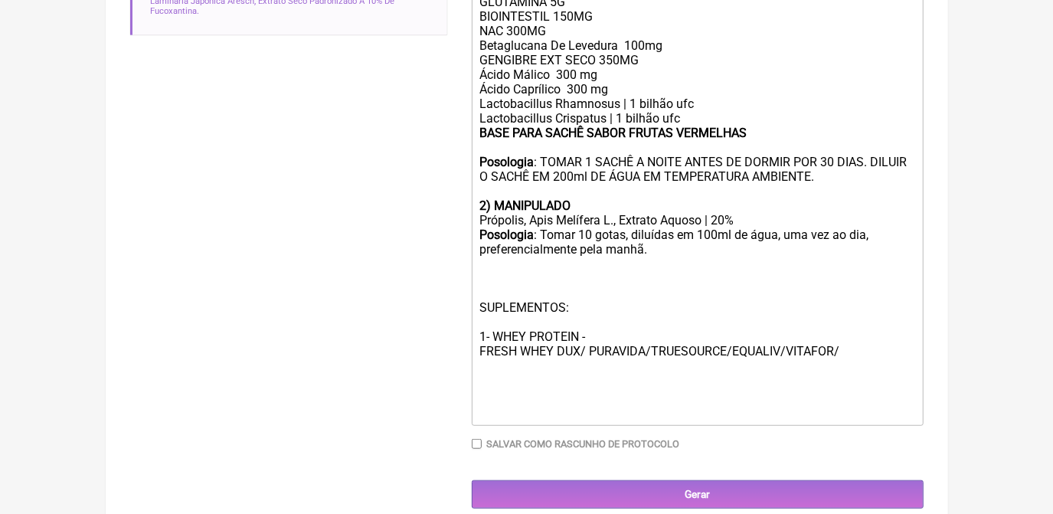
scroll to position [591, 0]
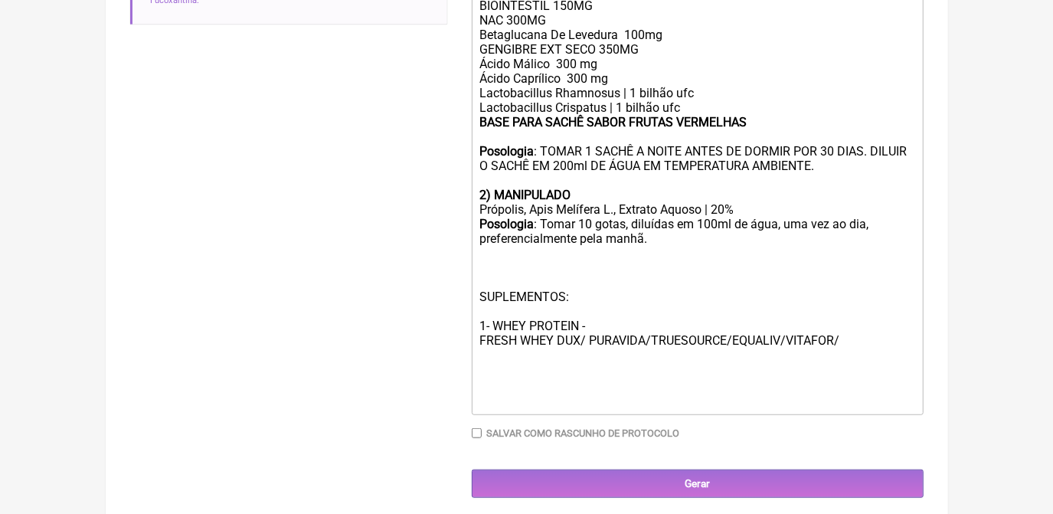
click at [587, 364] on div "Posologia : Tomar 10 gotas, diluídas em 100ml de água, uma vez ao dia, preferen…" at bounding box center [696, 290] width 435 height 147
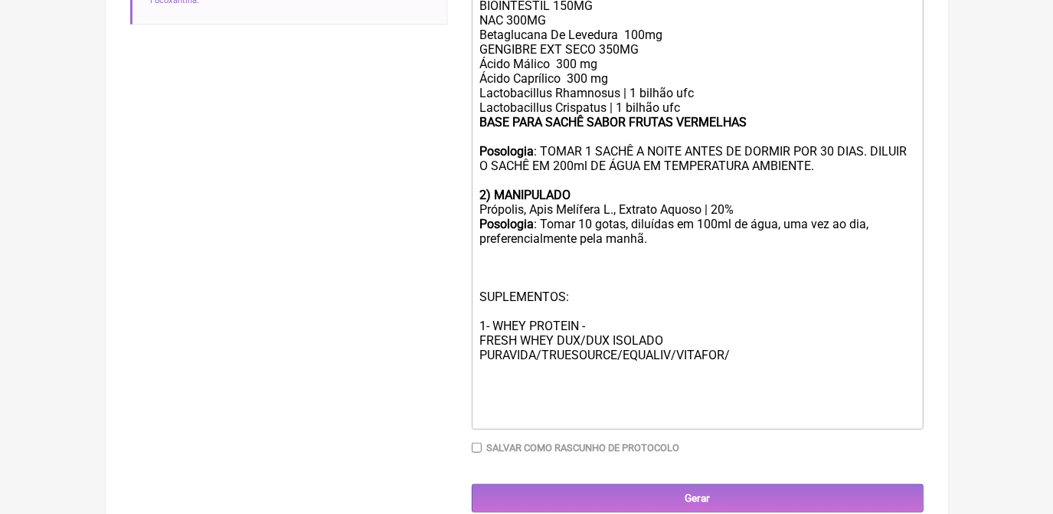
scroll to position [641, 0]
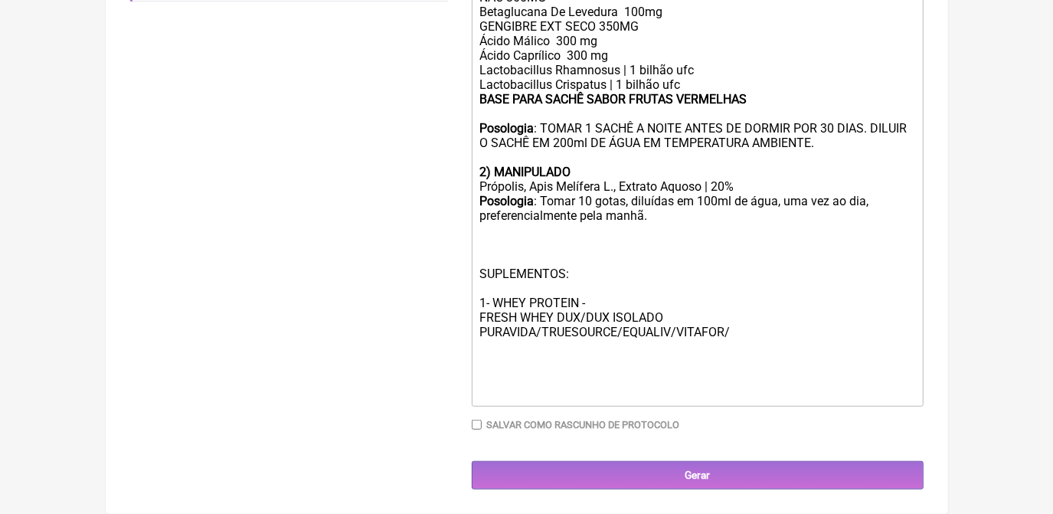
click at [730, 329] on div "Posologia : Tomar 10 gotas, diluídas em 100ml de água, uma vez ao dia, preferen…" at bounding box center [696, 275] width 435 height 162
click at [718, 390] on div at bounding box center [696, 393] width 435 height 15
click at [482, 365] on div "ㅤ" at bounding box center [696, 370] width 435 height 31
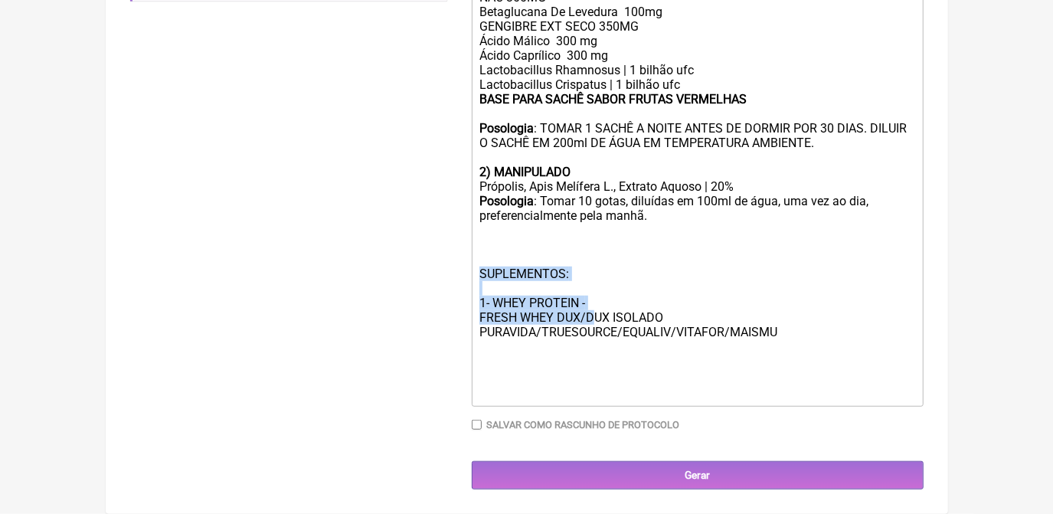
drag, startPoint x: 479, startPoint y: 272, endPoint x: 592, endPoint y: 309, distance: 119.4
click at [592, 309] on trix-editor "USO ORAL 1)MANIPULADO FIBREGUM 2G GLUTAMINA 5G BIOINTESTIL 150MG NAC 300MG Beta…" at bounding box center [698, 151] width 452 height 509
click at [592, 309] on div "Posologia : Tomar 10 gotas, diluídas em 100ml de água, uma vez ao dia, preferen…" at bounding box center [696, 275] width 435 height 162
click at [589, 295] on div "Posologia : Tomar 10 gotas, diluídas em 100ml de água, uma vez ao dia, preferen…" at bounding box center [696, 275] width 435 height 162
drag, startPoint x: 559, startPoint y: 292, endPoint x: 466, endPoint y: 263, distance: 96.9
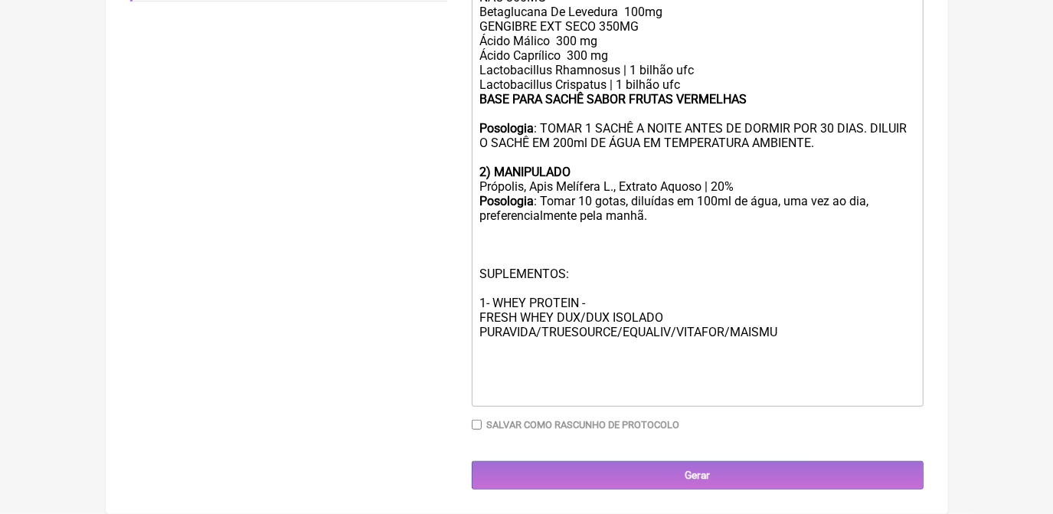
click at [466, 263] on form "Buscar L CRIS Protocolos Formulas Suplementos / Cosméticos Probiótico em óvulo …" at bounding box center [527, 30] width 794 height 918
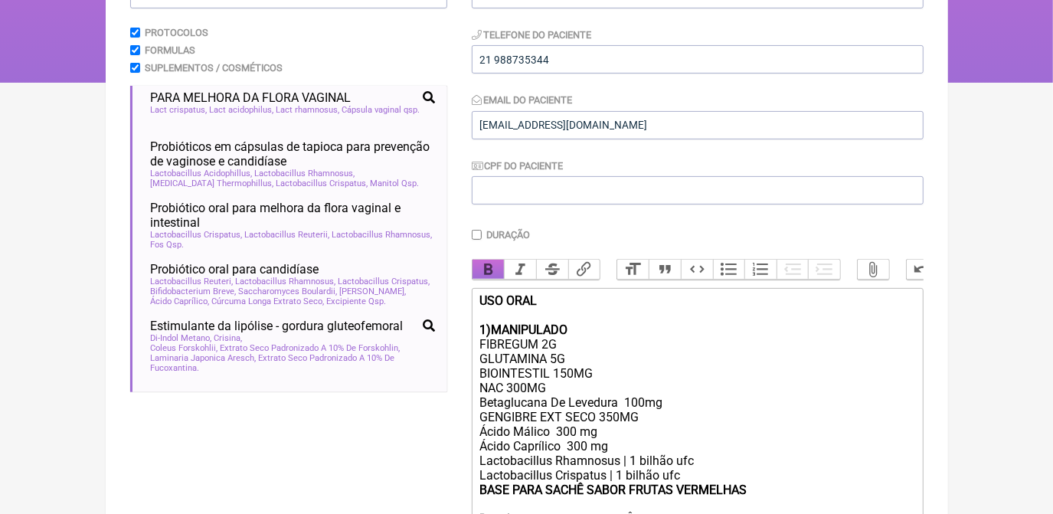
click at [482, 274] on button "Bold" at bounding box center [489, 270] width 32 height 20
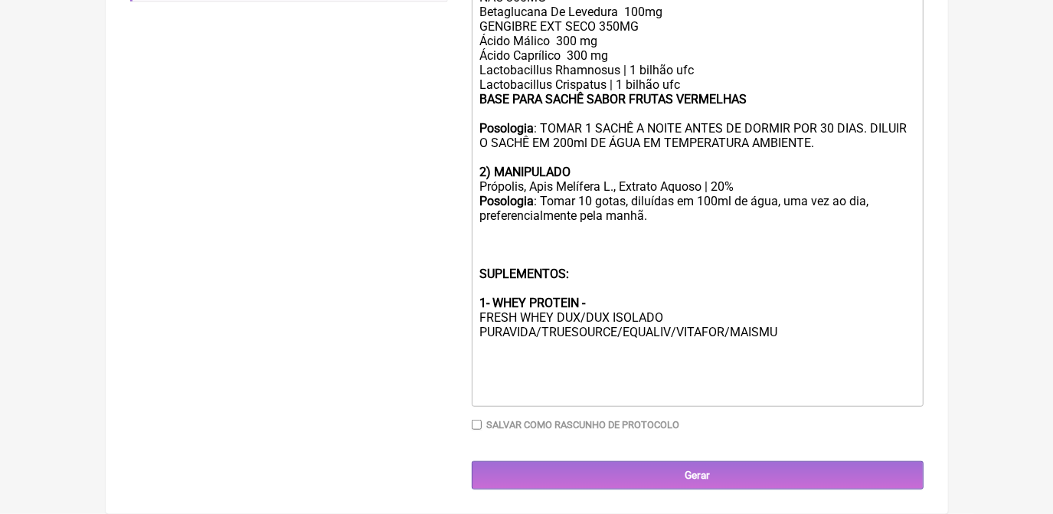
click at [558, 349] on div "Posologia : Tomar 10 gotas, diluídas em 100ml de água, uma vez ao dia, preferen…" at bounding box center [696, 275] width 435 height 162
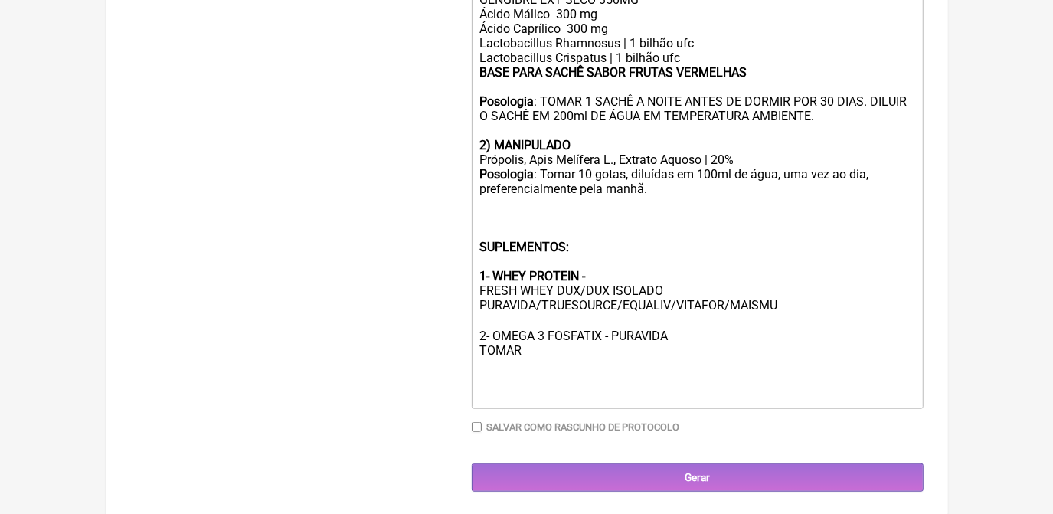
click at [531, 358] on div "Posologia : Tomar 10 gotas, diluídas em 100ml de água, uma vez ao dia, preferen…" at bounding box center [696, 262] width 435 height 191
drag, startPoint x: 526, startPoint y: 380, endPoint x: 480, endPoint y: 378, distance: 46.0
click at [490, 358] on div "Posologia : Tomar 10 gotas, diluídas em 100ml de água, uma vez ao dia, preferen…" at bounding box center [696, 262] width 435 height 191
drag, startPoint x: 482, startPoint y: 368, endPoint x: 671, endPoint y: 367, distance: 189.2
click at [671, 358] on div "Posologia : Tomar 10 gotas, diluídas em 100ml de água, uma vez ao dia, preferen…" at bounding box center [696, 262] width 435 height 191
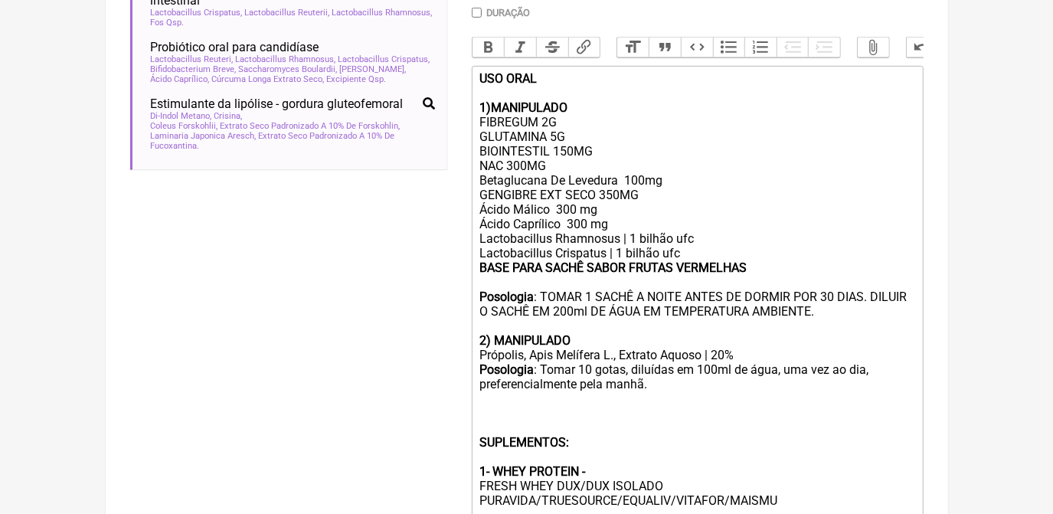
scroll to position [433, 0]
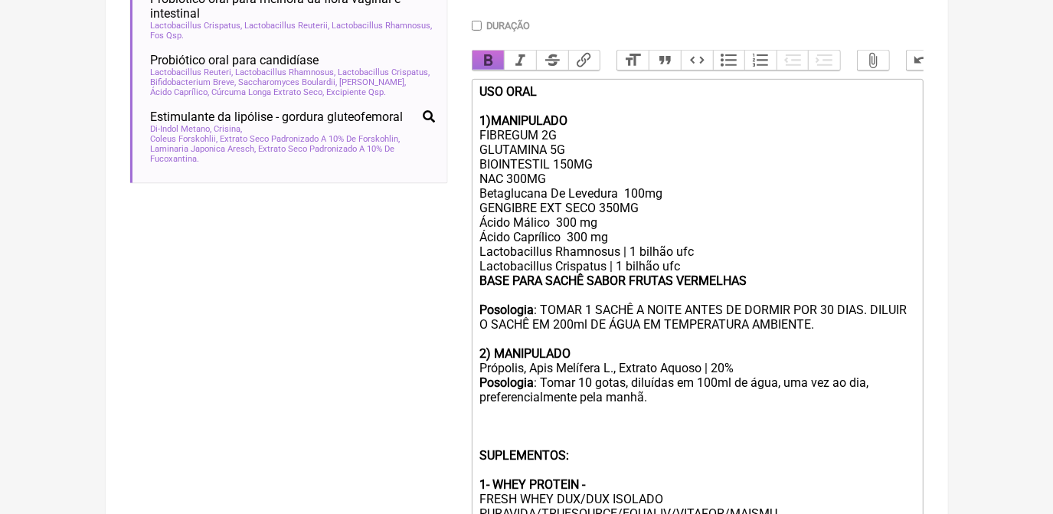
click at [493, 67] on button "Bold" at bounding box center [489, 61] width 32 height 20
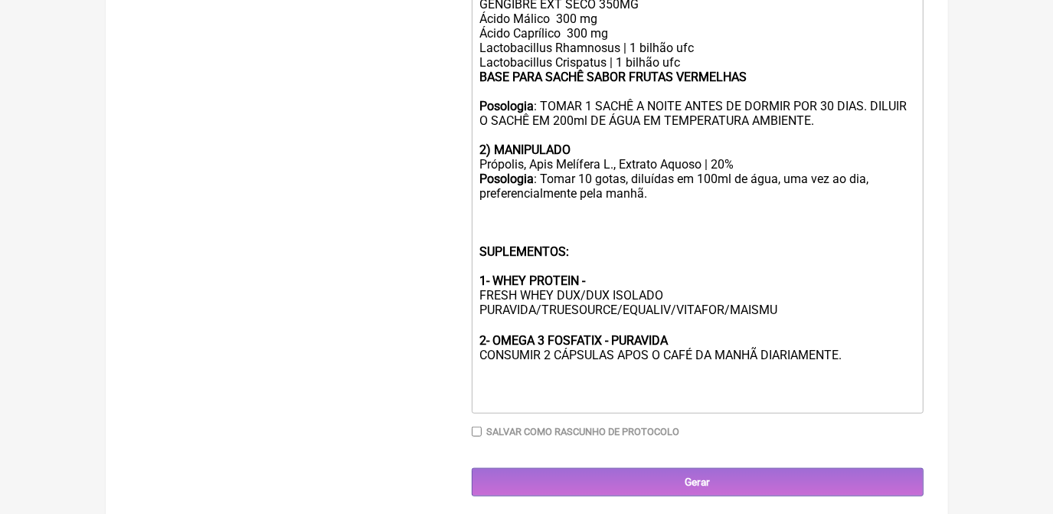
scroll to position [641, 0]
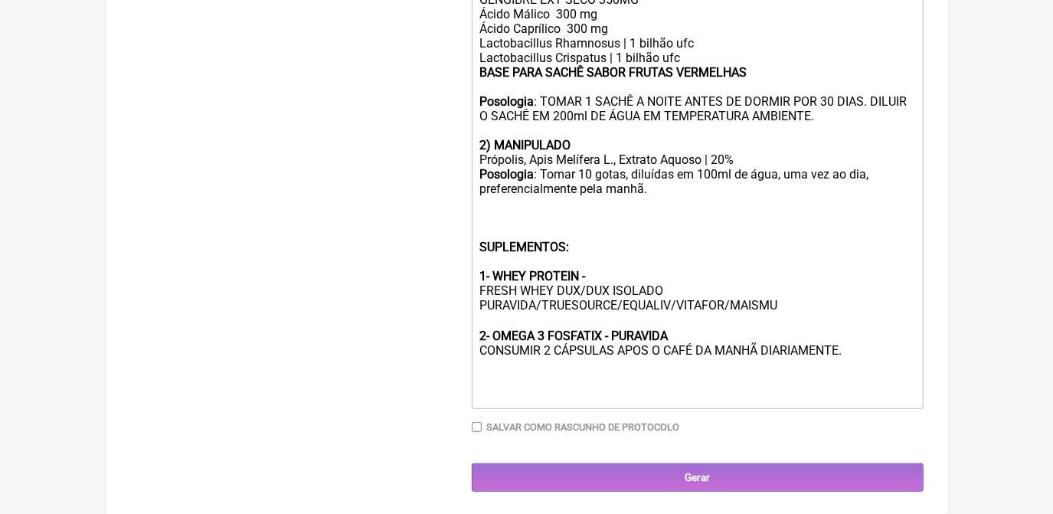
click at [790, 331] on div "Posologia : Tomar 10 gotas, diluídas em 100ml de água, uma vez ao dia, preferen…" at bounding box center [696, 262] width 435 height 191
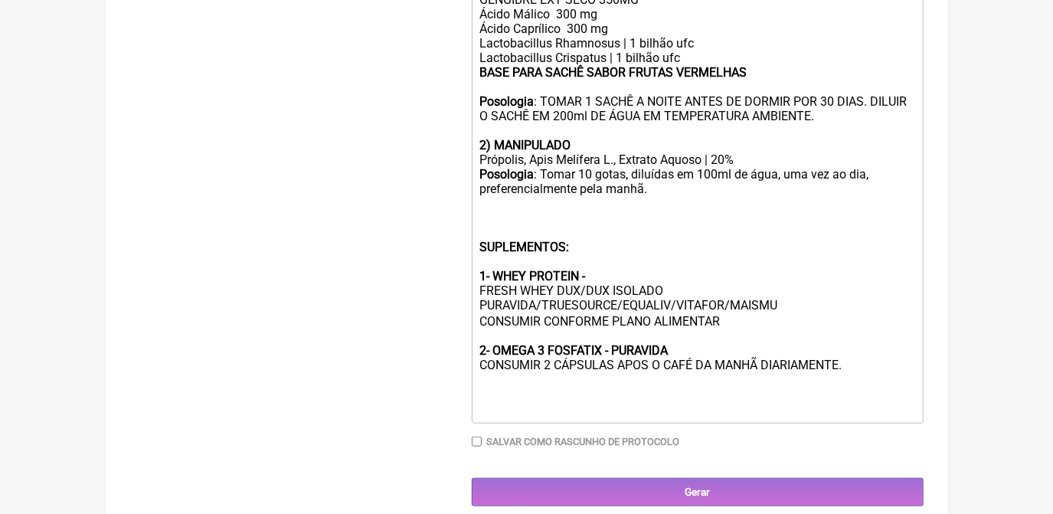
type trix-editor "<lor><ipsumd>SIT AMET <co><ad>0)ELITSEDDOE </tempor><in>UTLABORE 8E<do>MAGNAALI…"
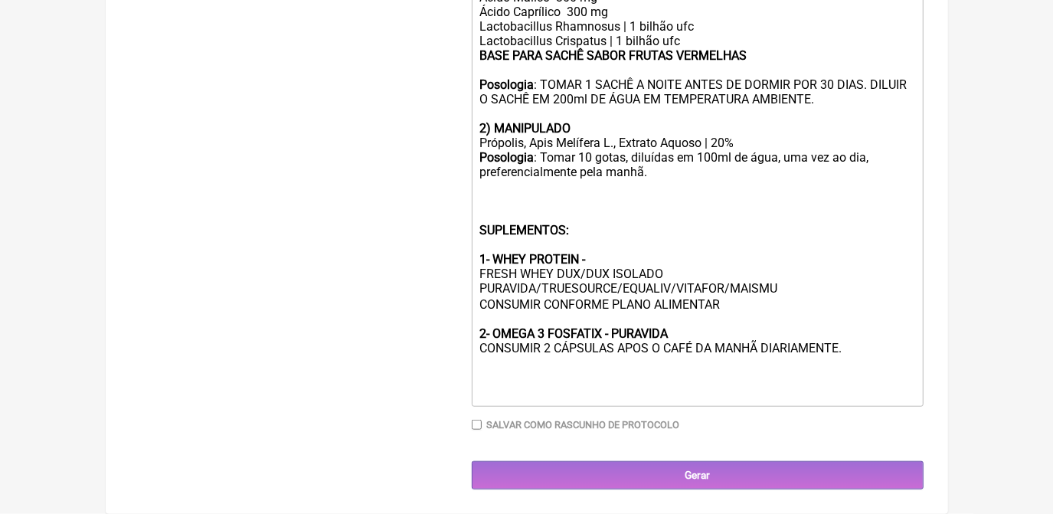
scroll to position [686, 0]
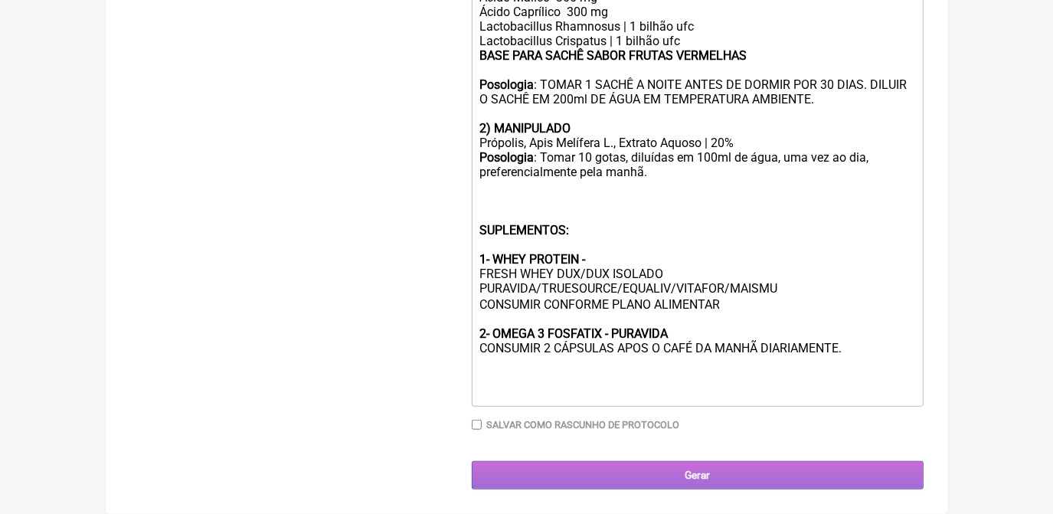
click at [706, 471] on input "Gerar" at bounding box center [698, 475] width 452 height 28
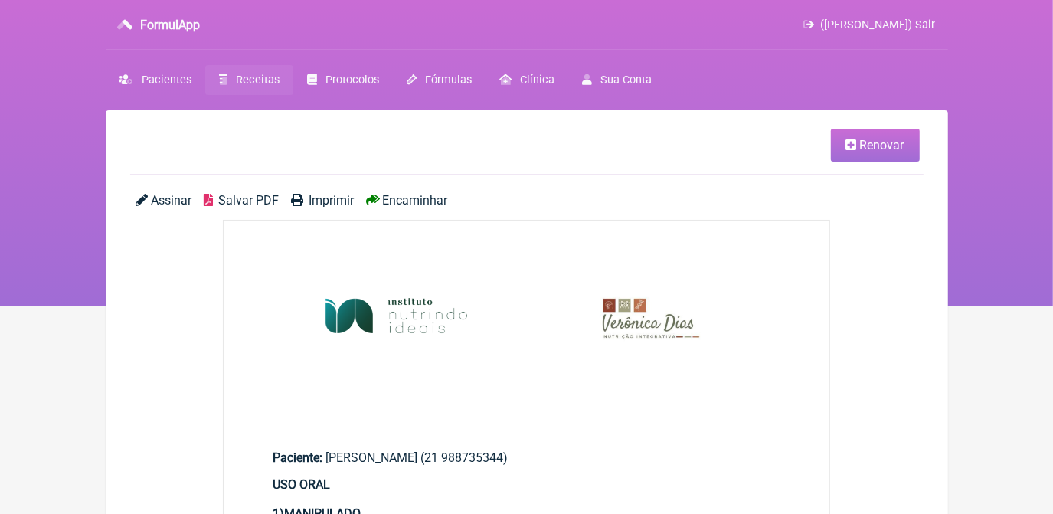
click at [253, 200] on span "Salvar PDF" at bounding box center [248, 200] width 61 height 15
